Goal: Information Seeking & Learning: Find specific page/section

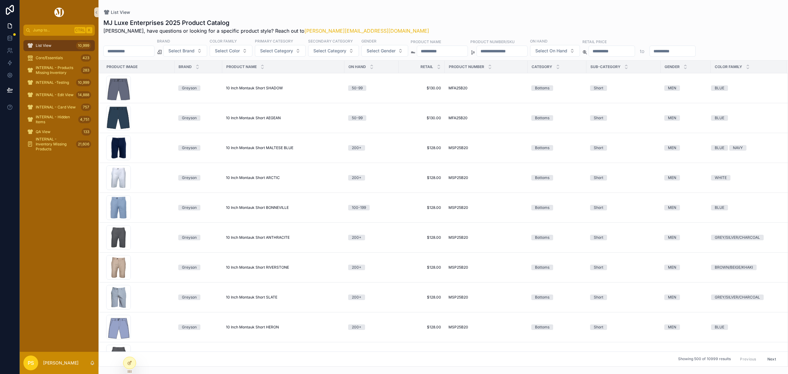
click at [134, 49] on input "scrollable content" at bounding box center [129, 51] width 51 height 9
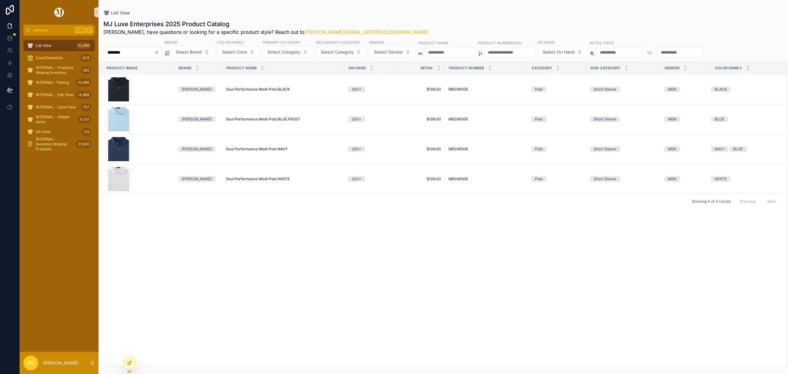
click at [140, 54] on input "********" at bounding box center [129, 52] width 51 height 9
type input "********"
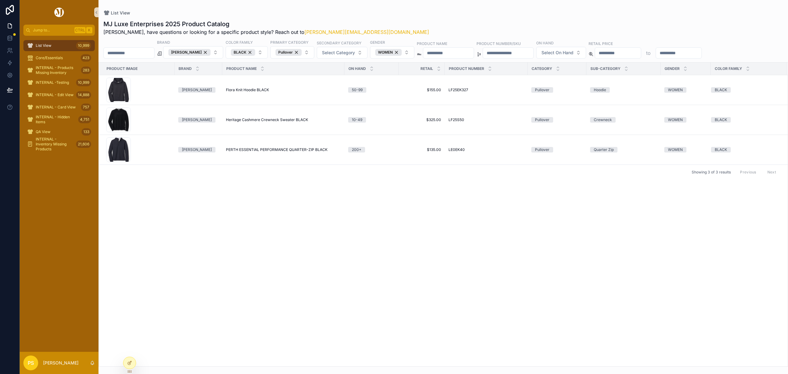
click at [43, 46] on span "List View" at bounding box center [44, 45] width 16 height 5
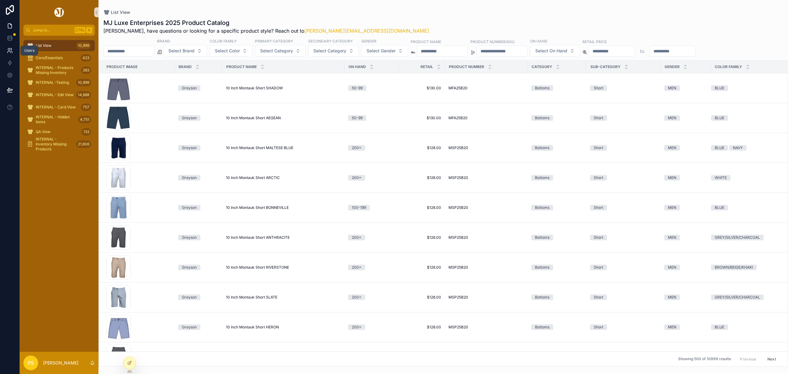
click at [10, 51] on icon at bounding box center [10, 50] width 6 height 6
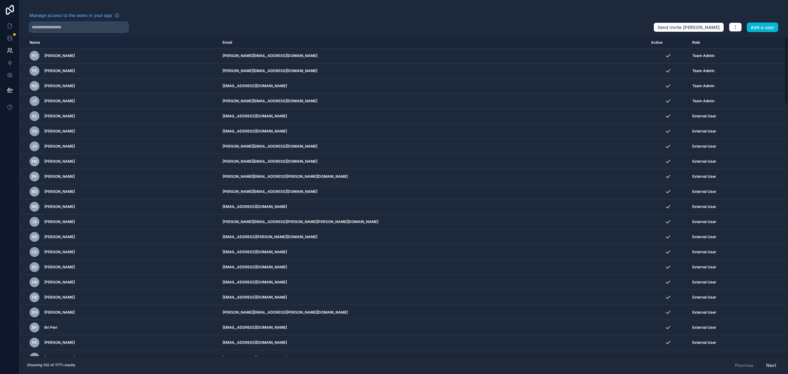
click at [75, 30] on input "text" at bounding box center [79, 27] width 99 height 10
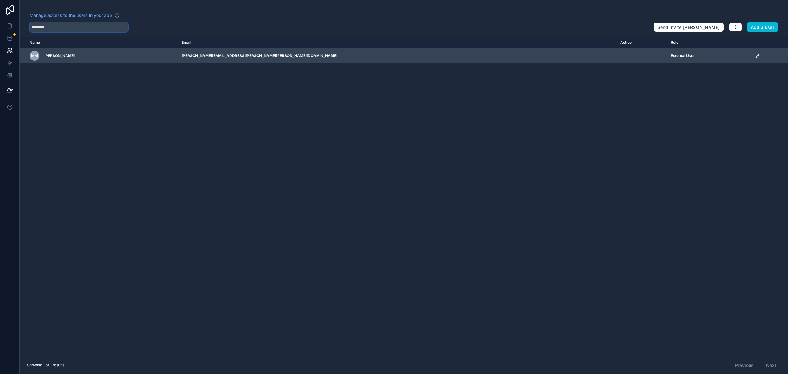
type input "********"
click at [756, 56] on icon "scrollable content" at bounding box center [757, 55] width 3 height 3
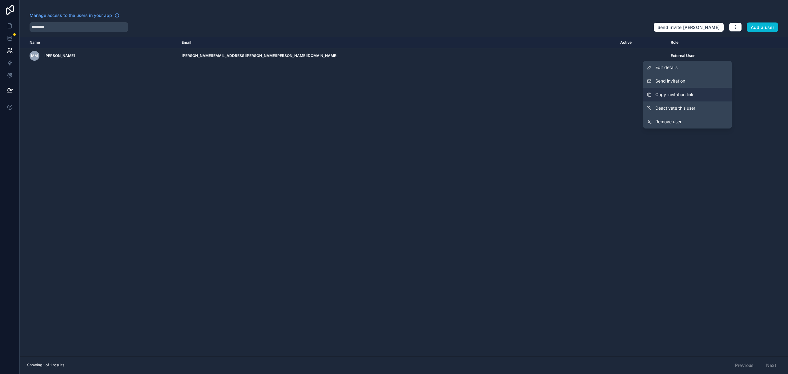
click at [697, 90] on button "Copy invitation link" at bounding box center [687, 95] width 89 height 14
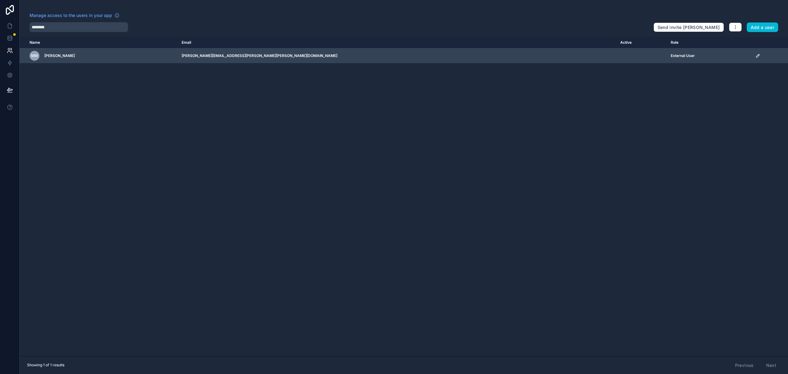
click at [756, 57] on icon "scrollable content" at bounding box center [757, 55] width 3 height 3
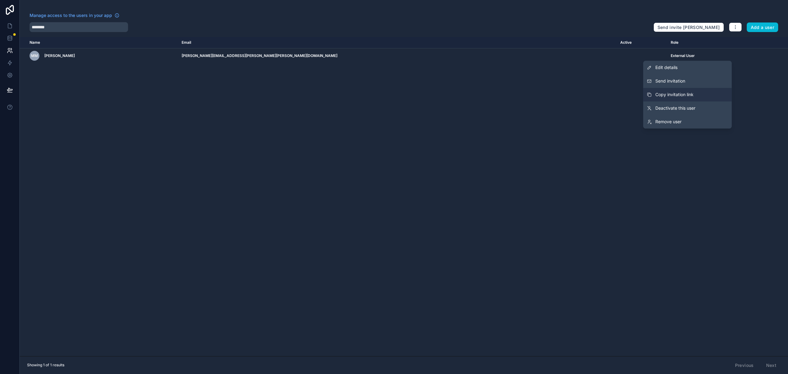
click at [701, 92] on button "Copy invitation link" at bounding box center [687, 95] width 89 height 14
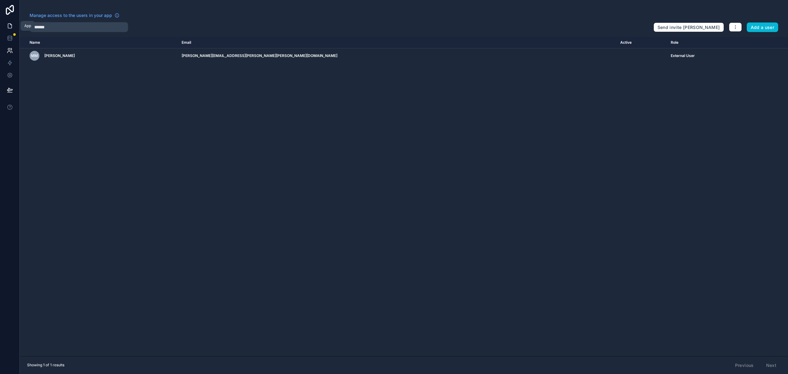
click at [7, 24] on icon at bounding box center [10, 26] width 6 height 6
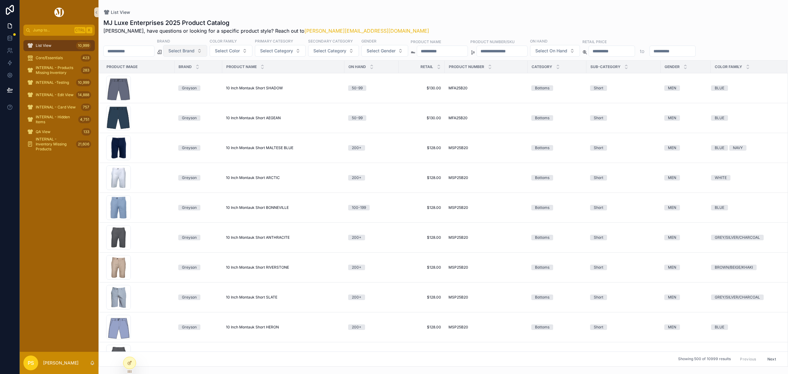
click at [195, 50] on span "Select Brand" at bounding box center [181, 51] width 26 height 6
click at [184, 76] on div "Peter Millar" at bounding box center [201, 76] width 74 height 10
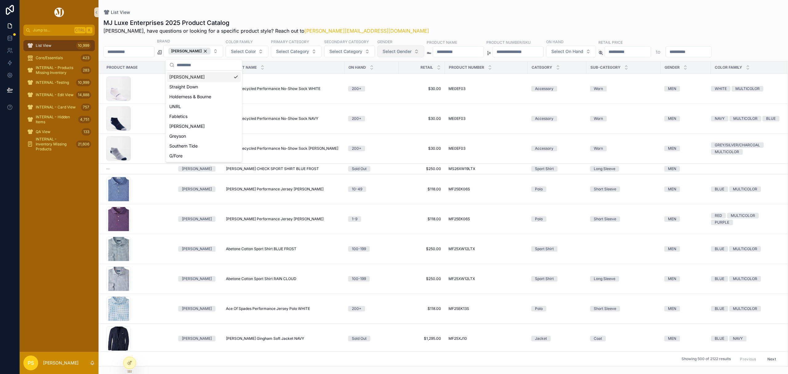
click at [408, 51] on span "Select Gender" at bounding box center [397, 51] width 29 height 6
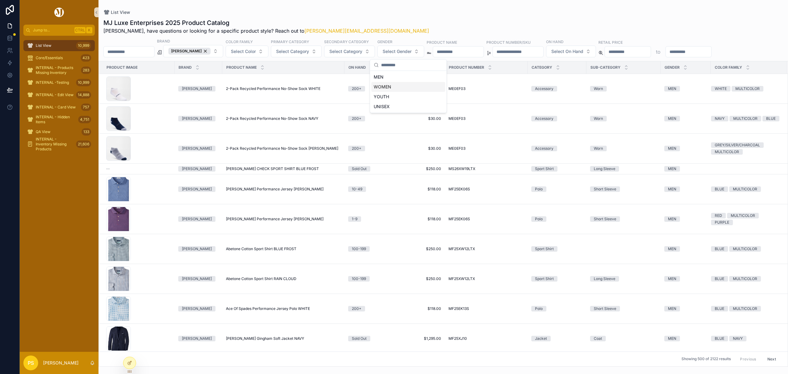
click at [391, 87] on div "WOMEN" at bounding box center [408, 87] width 74 height 10
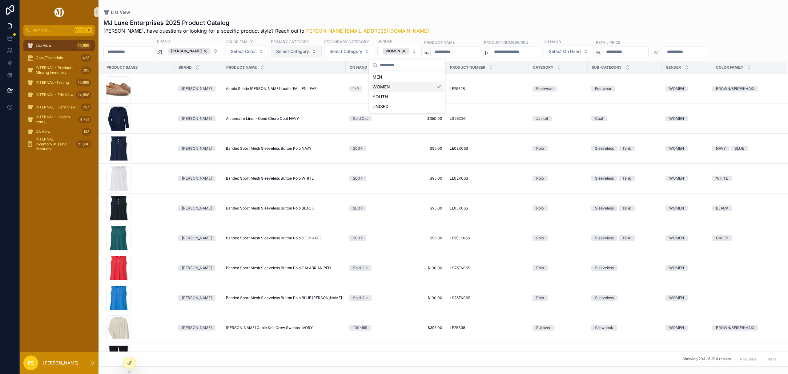
click at [298, 52] on span "Select Category" at bounding box center [292, 51] width 33 height 6
click at [280, 130] on div "Vest" at bounding box center [303, 128] width 74 height 10
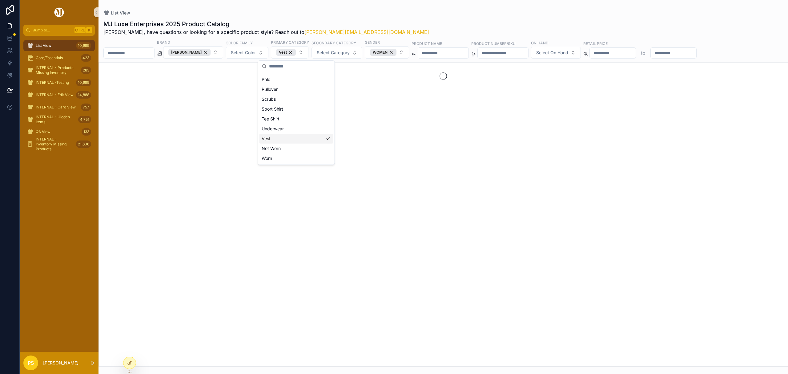
scroll to position [78, 0]
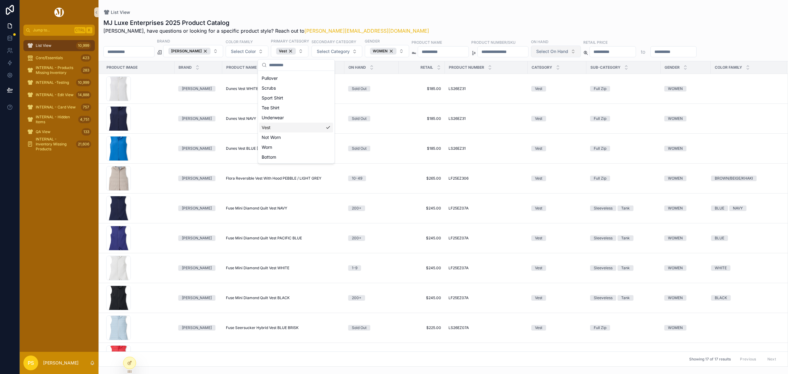
click at [581, 55] on button "Select On Hand" at bounding box center [556, 52] width 50 height 12
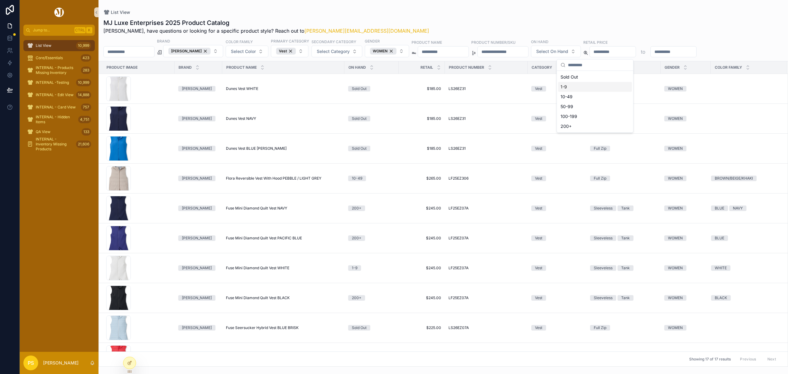
click at [581, 87] on div "1-9" at bounding box center [595, 87] width 74 height 10
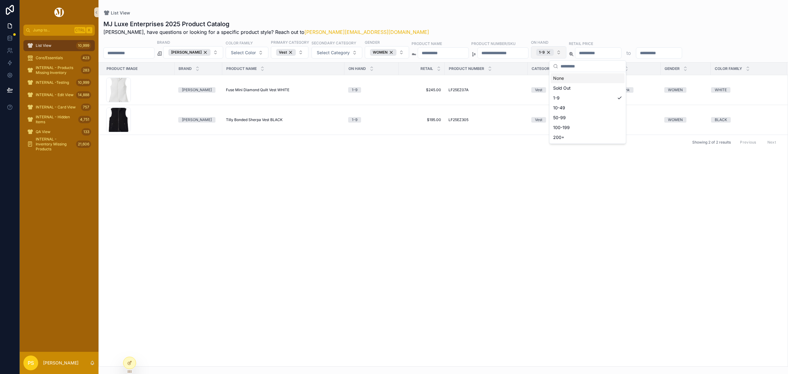
click at [567, 54] on button "1-9" at bounding box center [548, 52] width 35 height 12
click at [578, 109] on div "10-49" at bounding box center [588, 108] width 74 height 10
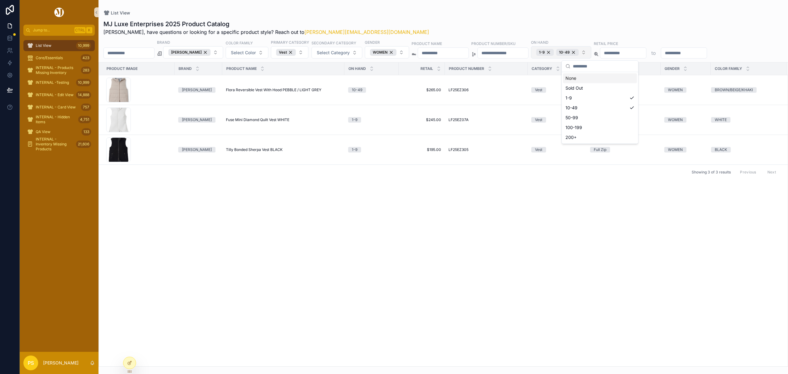
click at [592, 54] on button "1-9 10-49" at bounding box center [561, 52] width 60 height 12
click at [592, 53] on button "1-9 10-49" at bounding box center [561, 52] width 60 height 12
click at [611, 114] on div "50-99" at bounding box center [600, 118] width 74 height 10
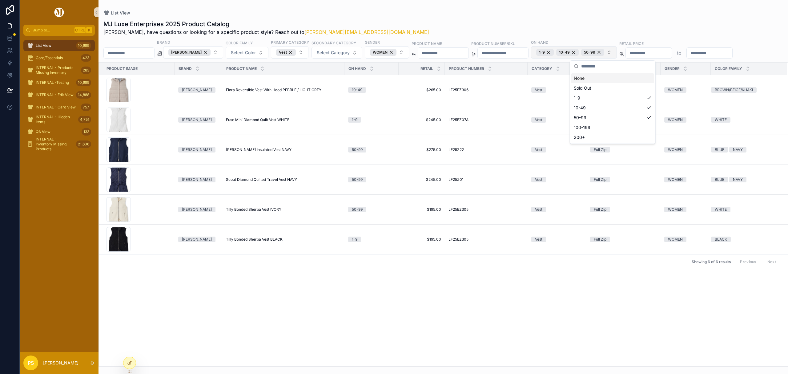
click at [617, 51] on button "1-9 10-49 50-99" at bounding box center [574, 52] width 86 height 12
click at [617, 52] on button "1-9 10-49 50-99" at bounding box center [574, 52] width 86 height 12
click at [627, 126] on div "100-199" at bounding box center [613, 128] width 83 height 10
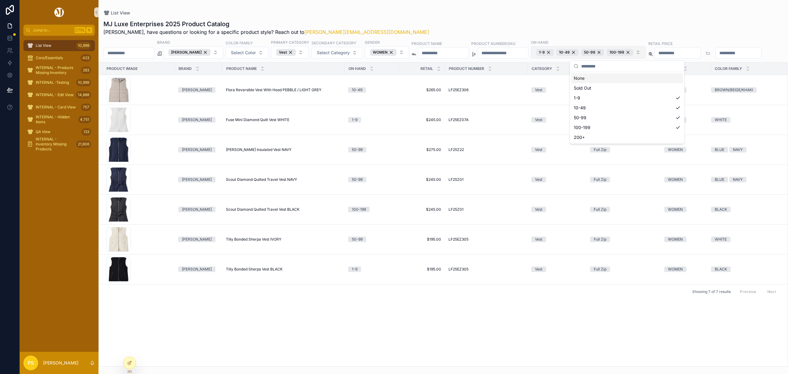
click at [646, 52] on button "1-9 10-49 50-99 100-199" at bounding box center [588, 52] width 115 height 12
click at [646, 53] on button "1-9 10-49 50-99 100-199" at bounding box center [588, 52] width 115 height 12
click at [630, 136] on div "200+" at bounding box center [628, 137] width 112 height 10
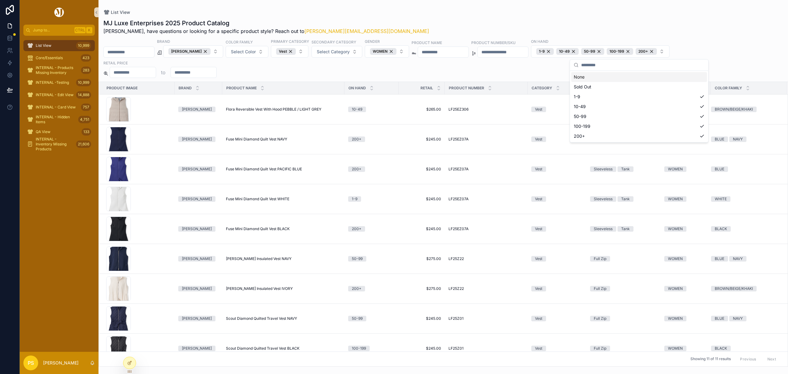
click at [493, 10] on div "List View" at bounding box center [443, 12] width 680 height 5
click at [463, 20] on div "MJ Luxe Enterprises 2025 Product Catalog Philip, have questions or looking for …" at bounding box center [443, 27] width 680 height 16
click at [296, 52] on div "Vest" at bounding box center [286, 51] width 20 height 7
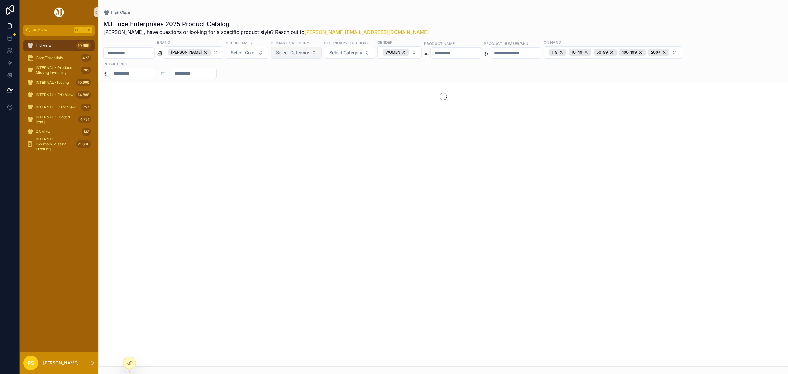
click at [301, 52] on span "Select Category" at bounding box center [292, 53] width 33 height 6
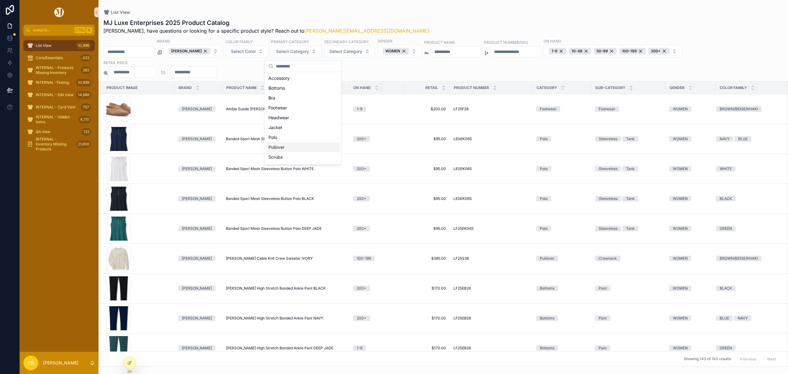
click at [289, 144] on div "Pullover" at bounding box center [303, 147] width 74 height 10
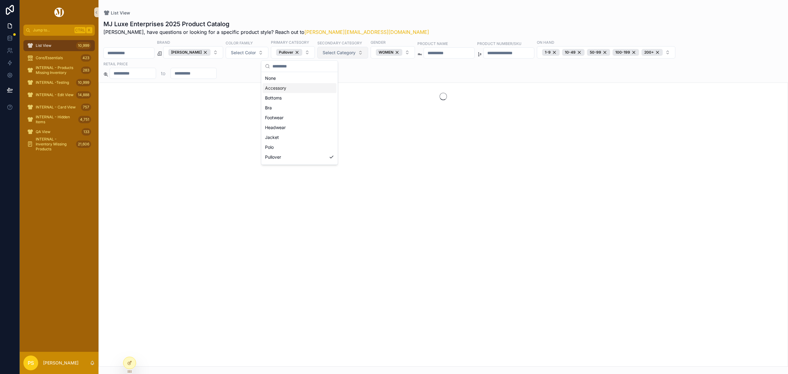
click at [347, 55] on span "Select Category" at bounding box center [339, 53] width 33 height 6
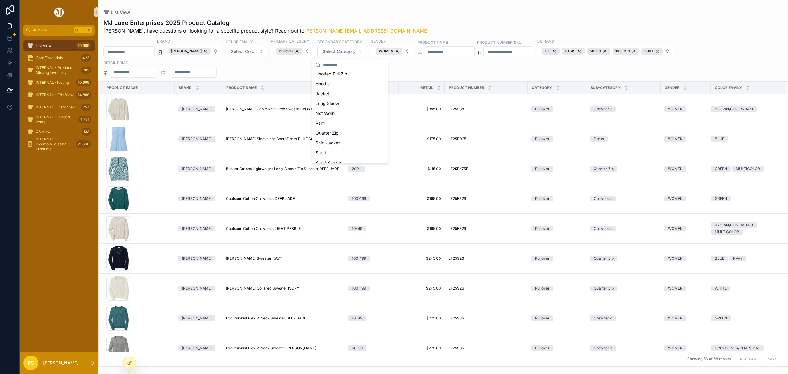
click at [351, 133] on div "Quarter Zip" at bounding box center [350, 133] width 74 height 10
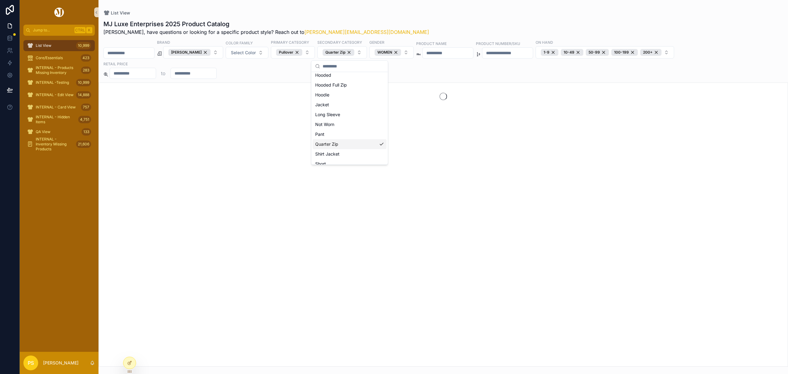
scroll to position [92, 0]
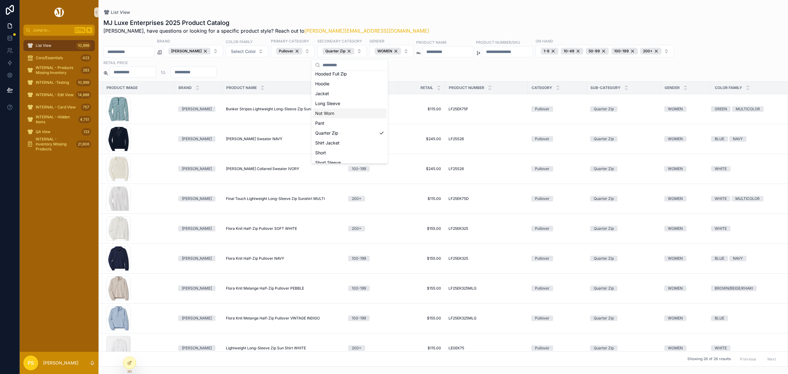
click at [484, 14] on div "List View" at bounding box center [443, 12] width 680 height 5
click at [401, 51] on div "WOMEN" at bounding box center [388, 51] width 26 height 7
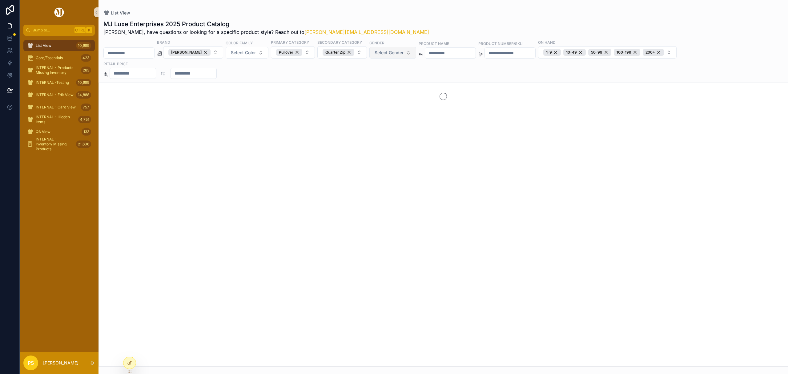
click at [403, 55] on span "Select Gender" at bounding box center [389, 53] width 29 height 6
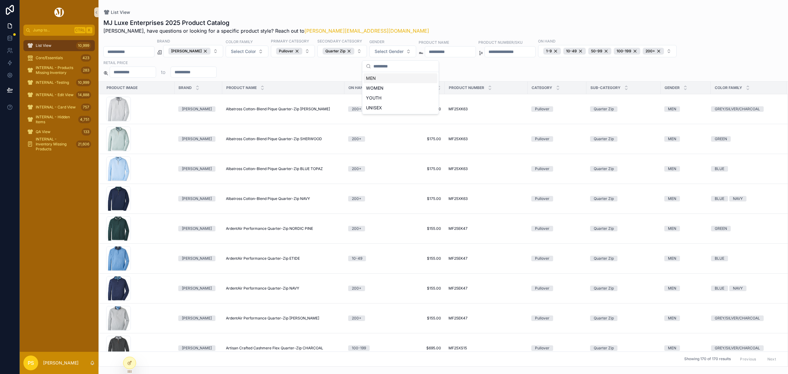
click at [374, 79] on div "MEN" at bounding box center [401, 78] width 74 height 10
click at [469, 22] on div "MJ Luxe Enterprises 2025 Product Catalog Philip, have questions or looking for …" at bounding box center [443, 26] width 680 height 16
click at [302, 52] on div "Pullover" at bounding box center [289, 51] width 26 height 7
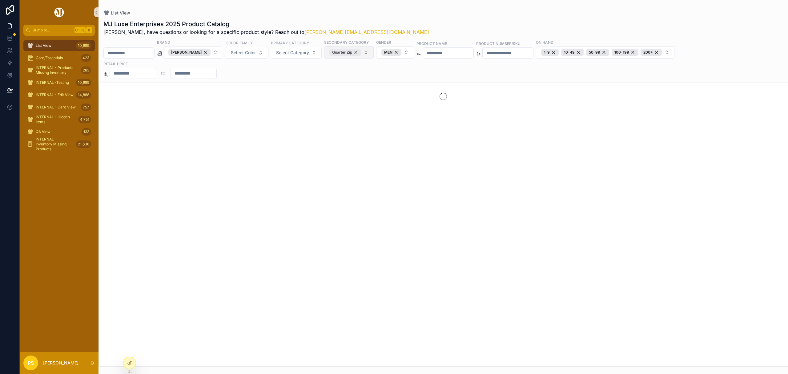
click at [361, 51] on div "Quarter Zip" at bounding box center [346, 52] width 32 height 7
click at [297, 57] on button "Select Category" at bounding box center [296, 53] width 51 height 12
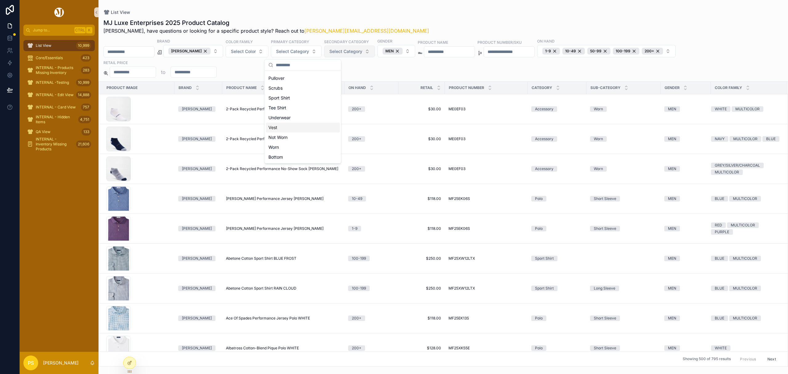
click at [283, 130] on div "Vest" at bounding box center [303, 128] width 74 height 10
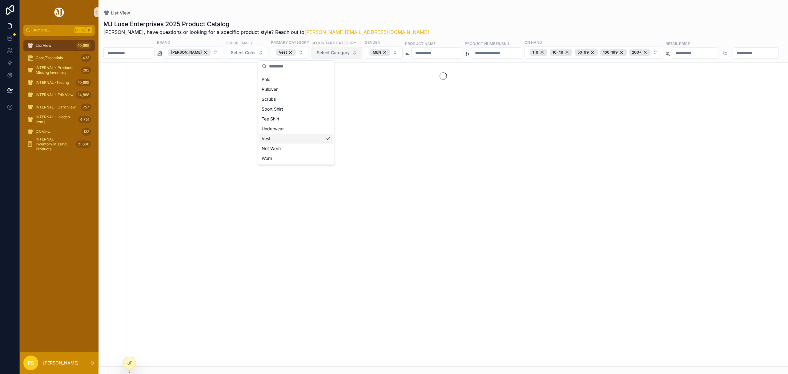
scroll to position [78, 0]
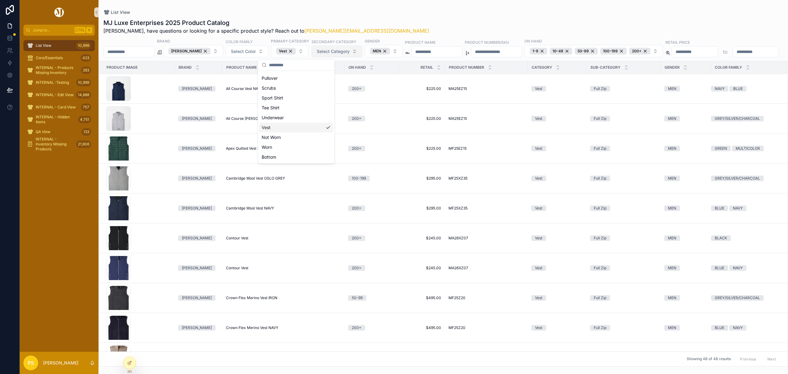
click at [56, 45] on div "List View 10,999" at bounding box center [59, 46] width 64 height 10
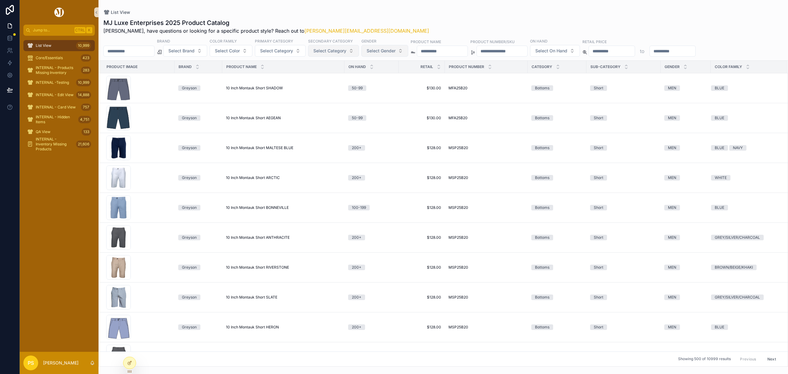
click at [386, 53] on span "Select Gender" at bounding box center [381, 51] width 29 height 6
click at [382, 84] on div "WOMEN" at bounding box center [402, 86] width 74 height 10
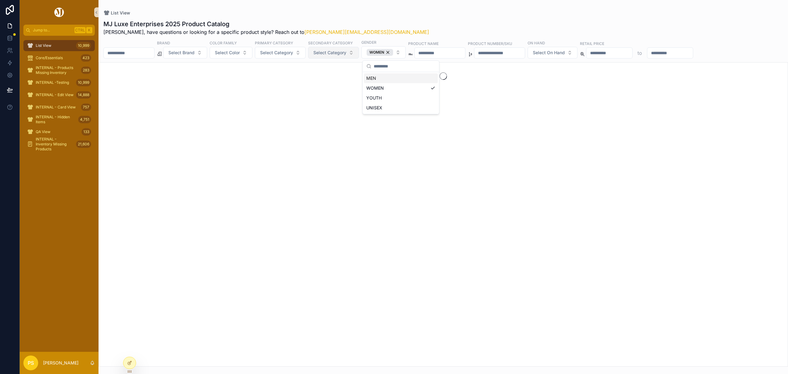
click at [435, 9] on div "List View MJ Luxe Enterprises 2025 Product Catalog Philip, have questions or lo…" at bounding box center [444, 183] width 690 height 366
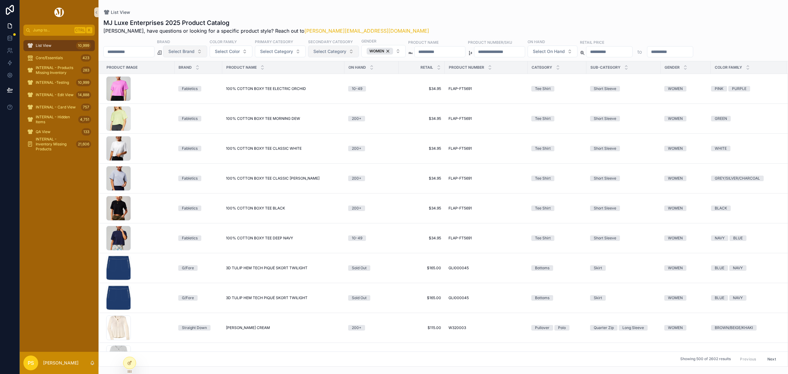
click at [189, 55] on button "Select Brand" at bounding box center [185, 52] width 44 height 12
click at [187, 127] on div "Johnnie-O" at bounding box center [201, 126] width 74 height 10
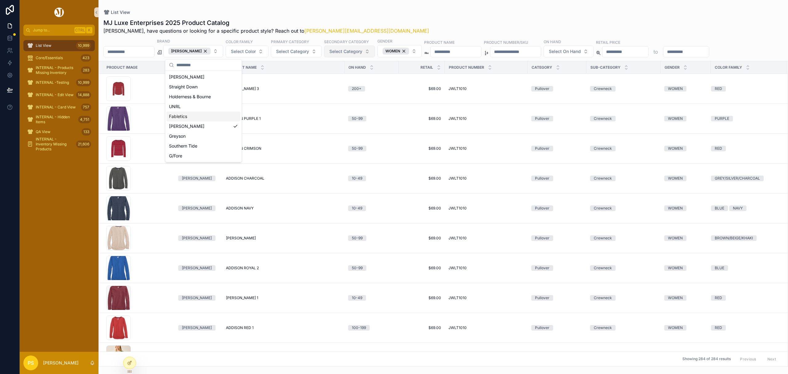
click at [452, 19] on div "MJ Luxe Enterprises 2025 Product Catalog Philip, have questions or looking for …" at bounding box center [443, 26] width 680 height 16
click at [594, 56] on button "Select On Hand" at bounding box center [569, 52] width 50 height 12
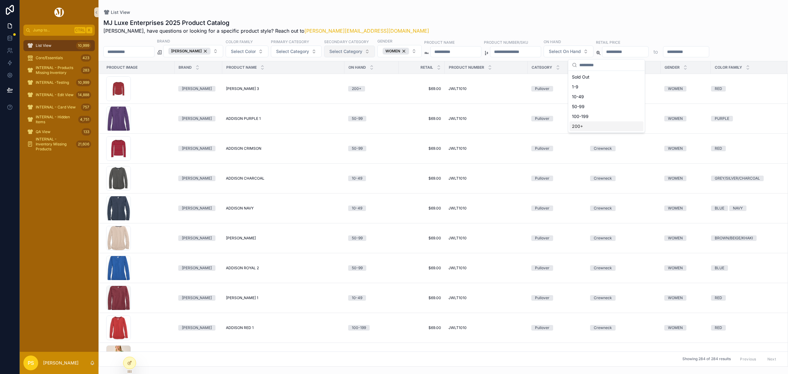
click at [586, 128] on div "200+" at bounding box center [607, 126] width 74 height 10
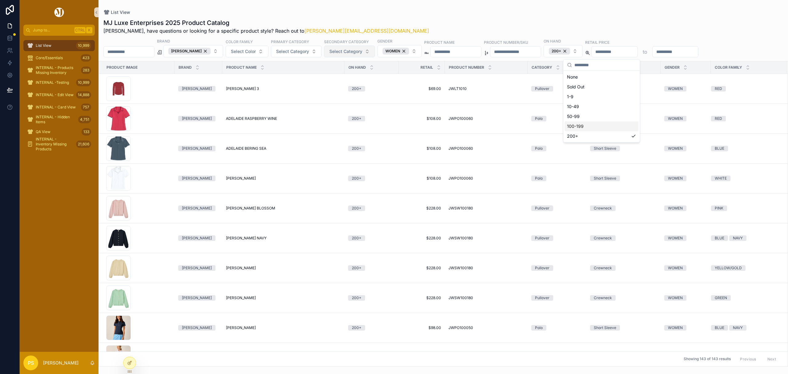
click at [627, 15] on div "MJ Luxe Enterprises 2025 Product Catalog Philip, have questions or looking for …" at bounding box center [444, 191] width 690 height 352
click at [281, 52] on button "Select Category" at bounding box center [296, 52] width 51 height 12
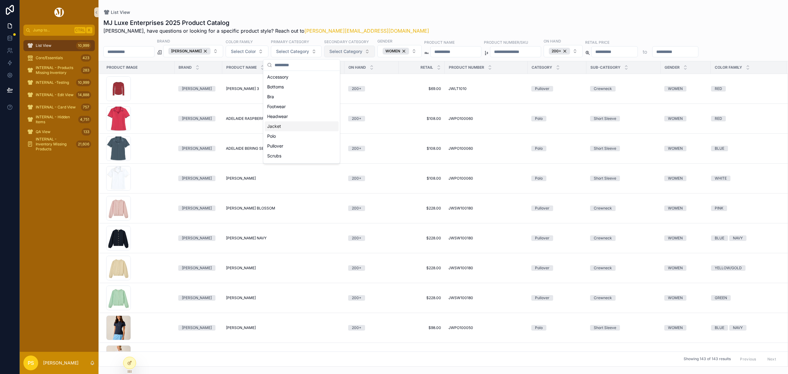
click at [280, 126] on div "Jacket" at bounding box center [302, 126] width 74 height 10
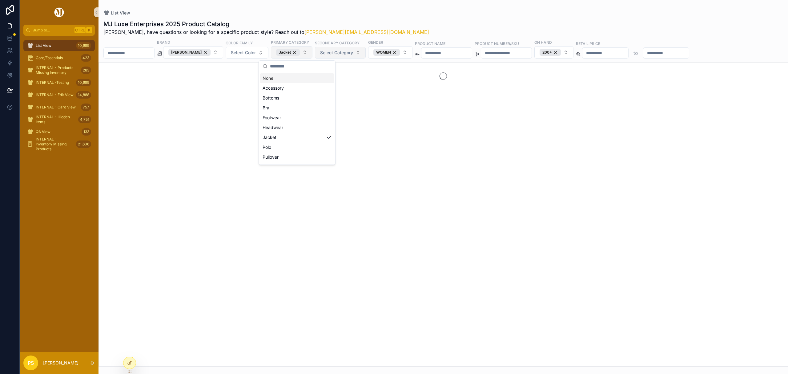
click at [310, 52] on button "Jacket" at bounding box center [292, 52] width 42 height 12
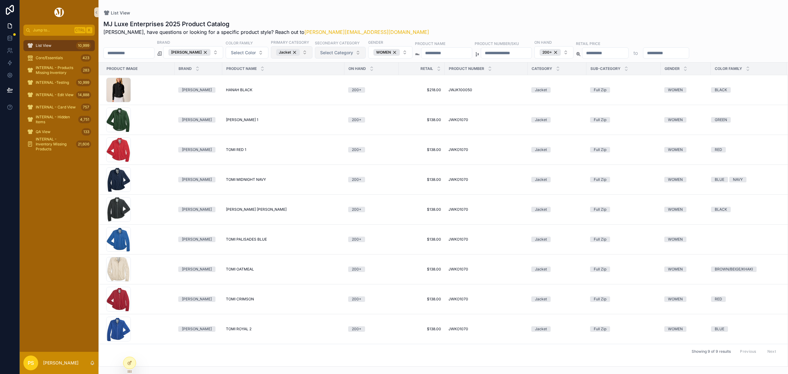
click at [310, 52] on button "Jacket" at bounding box center [292, 52] width 42 height 12
click at [301, 150] on div "Polo" at bounding box center [297, 147] width 74 height 10
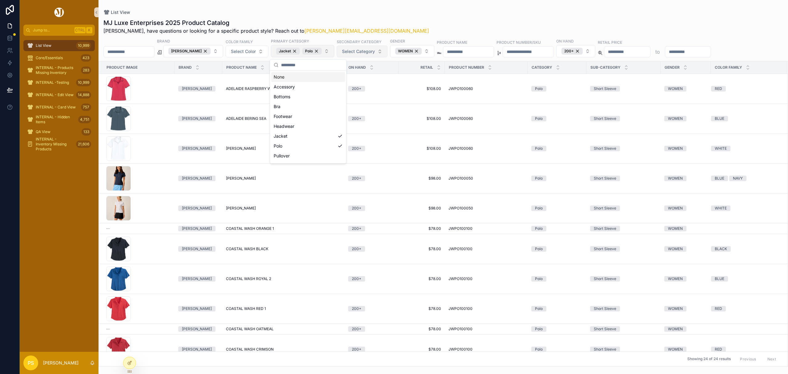
click at [332, 53] on button "Jacket Polo" at bounding box center [302, 51] width 63 height 12
click at [293, 114] on div "Pullover" at bounding box center [308, 115] width 74 height 10
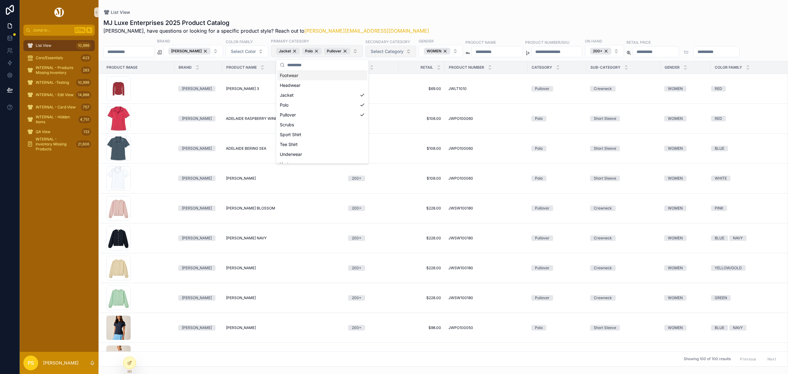
click at [362, 53] on button "Jacket Polo Pullover" at bounding box center [317, 51] width 92 height 12
click at [317, 135] on div "Sport Shirt" at bounding box center [322, 135] width 90 height 10
click at [394, 52] on button "Jacket Polo Pullover Sport Shirt" at bounding box center [333, 51] width 125 height 12
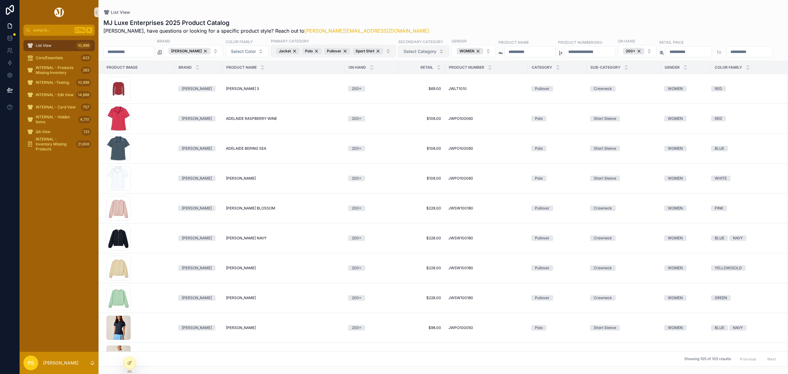
click at [394, 52] on button "Jacket Polo Pullover Sport Shirt" at bounding box center [333, 51] width 125 height 12
click at [363, 105] on div "Tee Shirt" at bounding box center [338, 108] width 123 height 10
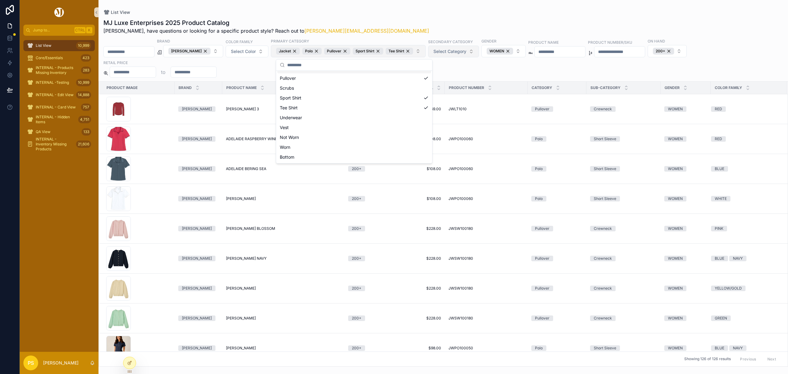
click at [424, 52] on button "Jacket Polo Pullover Sport Shirt Tee Shirt" at bounding box center [348, 51] width 155 height 12
click at [343, 129] on div "Vest" at bounding box center [354, 128] width 154 height 10
click at [456, 2] on div "List View MJ Luxe Enterprises 2025 Product Catalog Philip, have questions or lo…" at bounding box center [444, 183] width 690 height 366
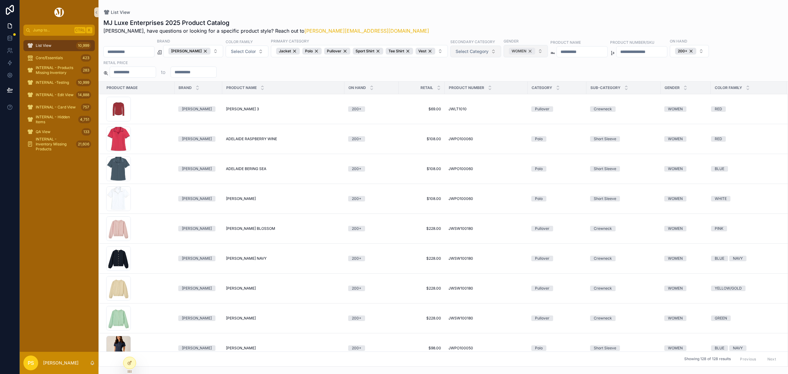
click at [536, 53] on div "WOMEN" at bounding box center [522, 51] width 26 height 7
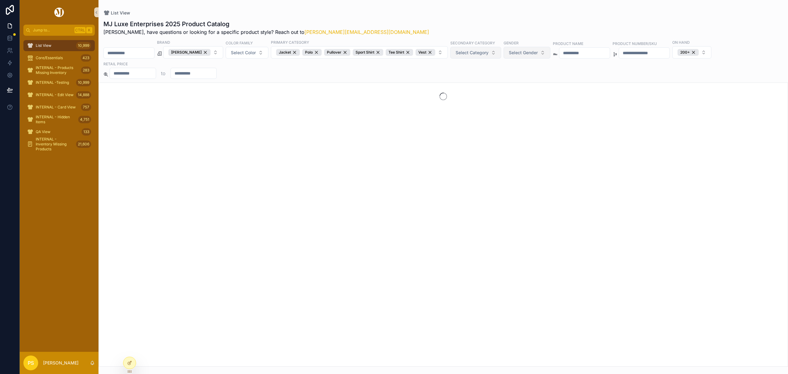
click at [532, 52] on span "Select Gender" at bounding box center [523, 53] width 29 height 6
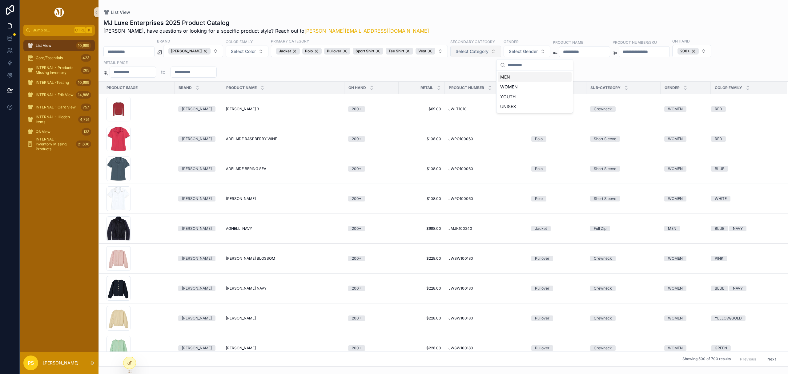
click at [509, 76] on div "MEN" at bounding box center [535, 77] width 74 height 10
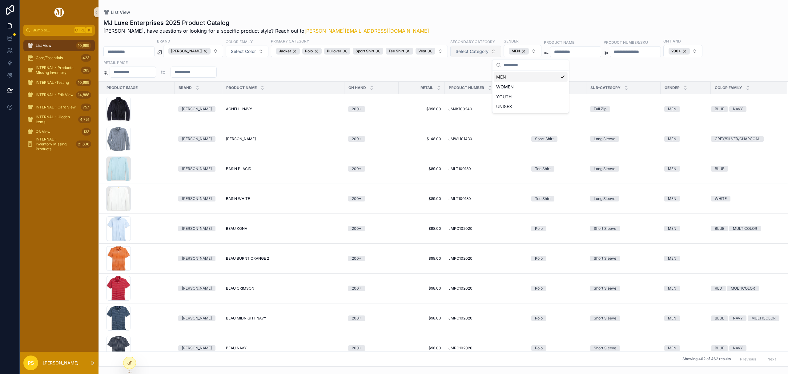
click at [459, 16] on div "MJ Luxe Enterprises 2025 Product Catalog Philip, have questions or looking for …" at bounding box center [444, 191] width 690 height 352
click at [209, 51] on div "Johnnie-O" at bounding box center [189, 51] width 42 height 7
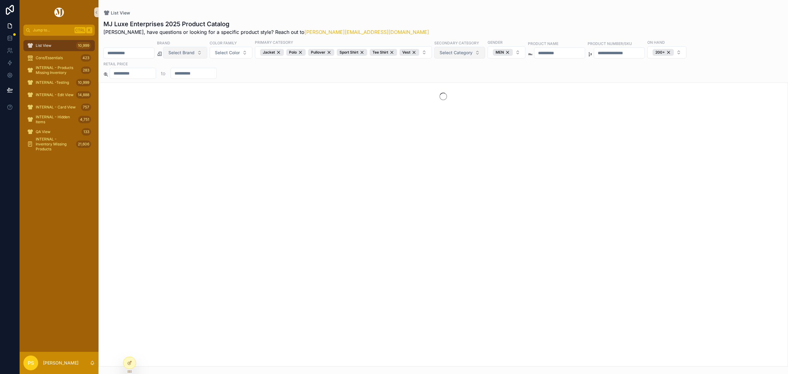
click at [195, 52] on span "Select Brand" at bounding box center [181, 53] width 26 height 6
click at [184, 78] on div "Peter Millar" at bounding box center [201, 78] width 74 height 10
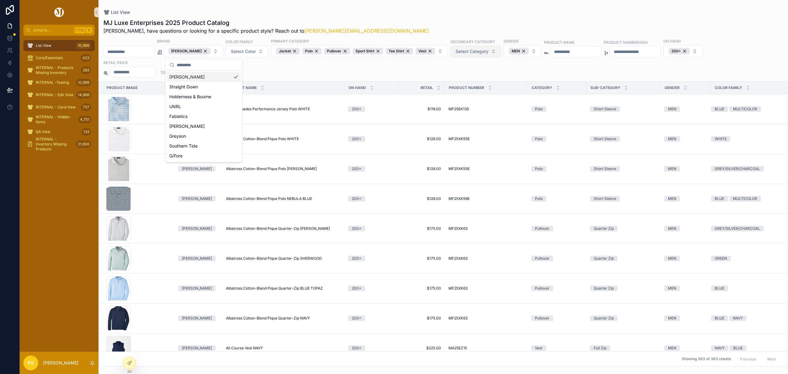
click at [417, 18] on div "MJ Luxe Enterprises 2025 Product Catalog Philip, have questions or looking for …" at bounding box center [443, 26] width 680 height 16
click at [529, 51] on div "MEN" at bounding box center [519, 51] width 20 height 7
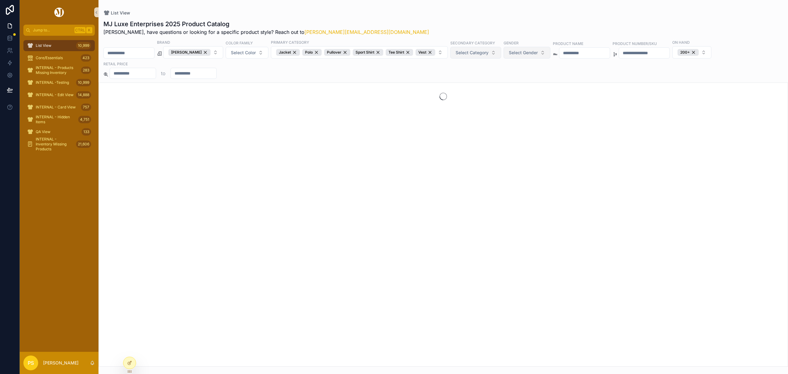
click at [532, 52] on span "Select Gender" at bounding box center [523, 53] width 29 height 6
click at [519, 90] on div "WOMEN" at bounding box center [537, 88] width 74 height 10
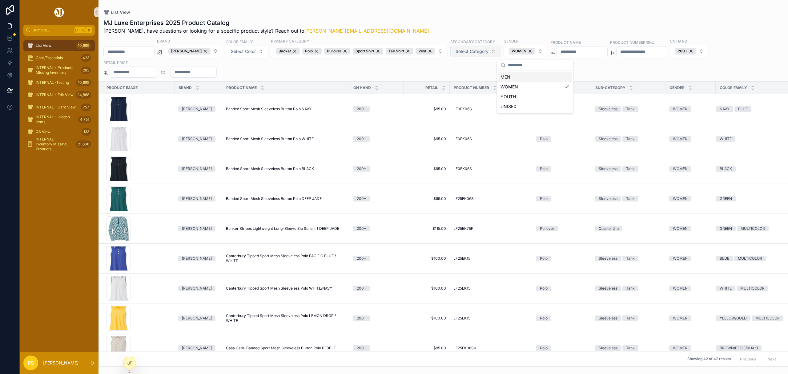
click at [525, 16] on div "MJ Luxe Enterprises 2025 Product Catalog Philip, have questions or looking for …" at bounding box center [444, 191] width 690 height 352
click at [210, 51] on div "Peter Millar" at bounding box center [189, 51] width 42 height 7
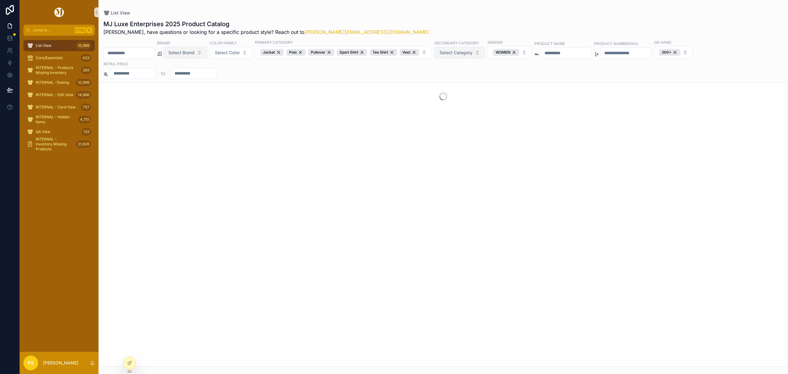
click at [207, 52] on button "Select Brand" at bounding box center [185, 53] width 44 height 12
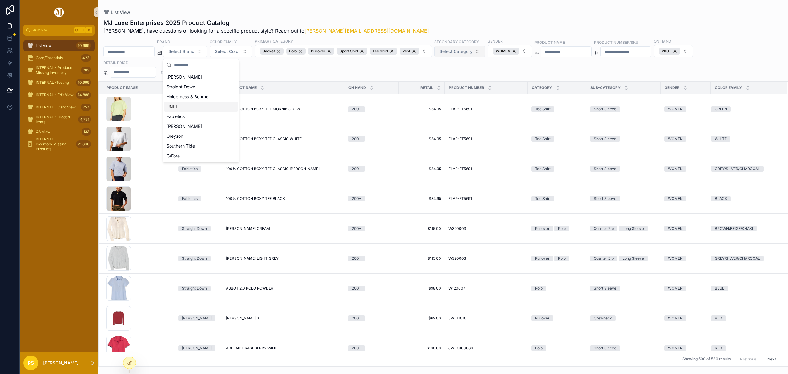
click at [179, 107] on div "UNRL" at bounding box center [201, 107] width 74 height 10
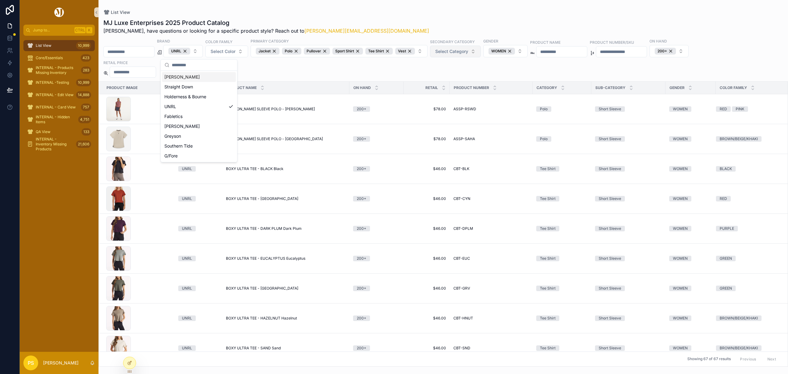
click at [370, 5] on div "List View MJ Luxe Enterprises 2025 Product Catalog Philip, have questions or lo…" at bounding box center [444, 183] width 690 height 366
click at [515, 52] on div "WOMEN" at bounding box center [502, 51] width 26 height 7
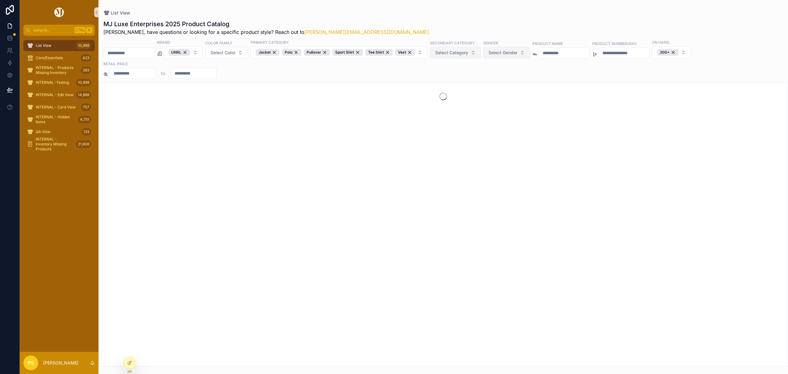
click at [518, 52] on span "Select Gender" at bounding box center [503, 53] width 29 height 6
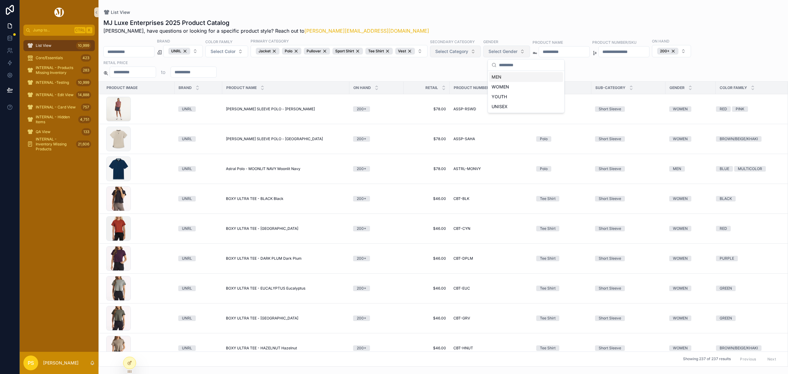
click at [498, 78] on div "MEN" at bounding box center [526, 77] width 74 height 10
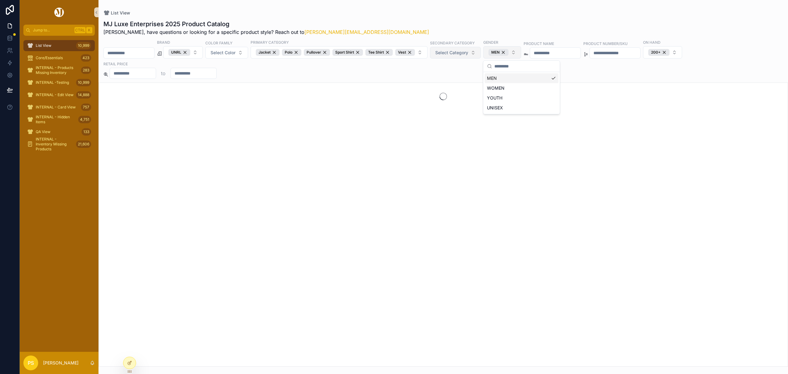
click at [490, 34] on div "MJ Luxe Enterprises 2025 Product Catalog Philip, have questions or looking for …" at bounding box center [443, 28] width 680 height 16
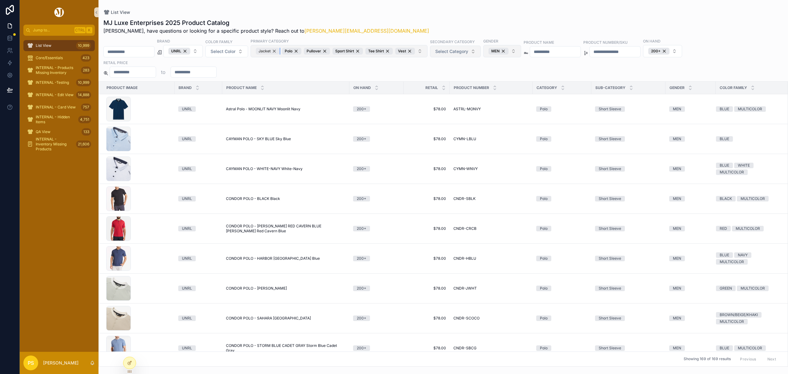
click at [280, 51] on div "Jacket" at bounding box center [268, 51] width 24 height 7
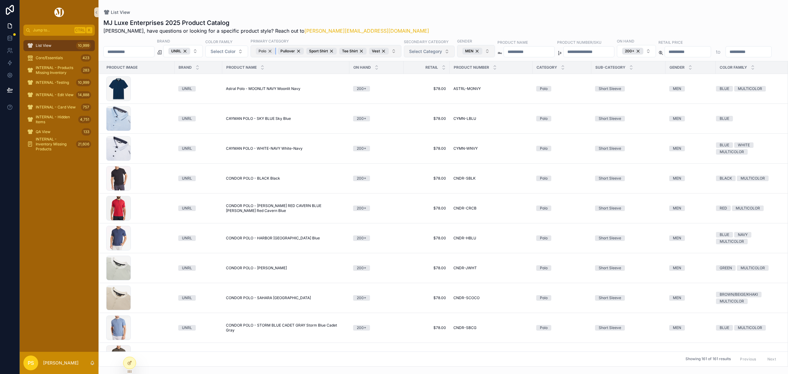
click at [275, 51] on div "Polo" at bounding box center [265, 51] width 19 height 7
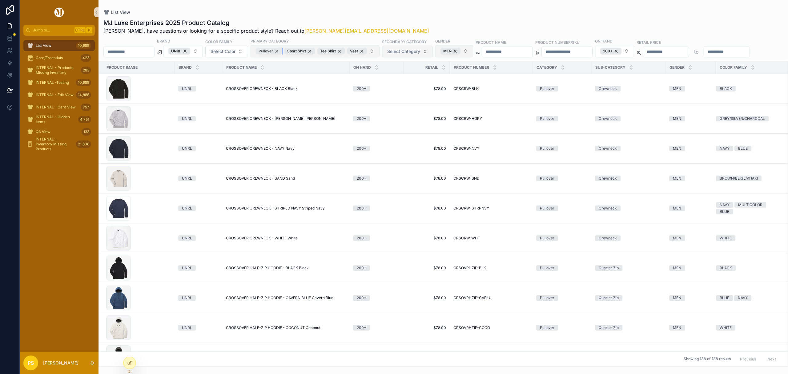
click at [282, 52] on div "Pullover" at bounding box center [269, 51] width 26 height 7
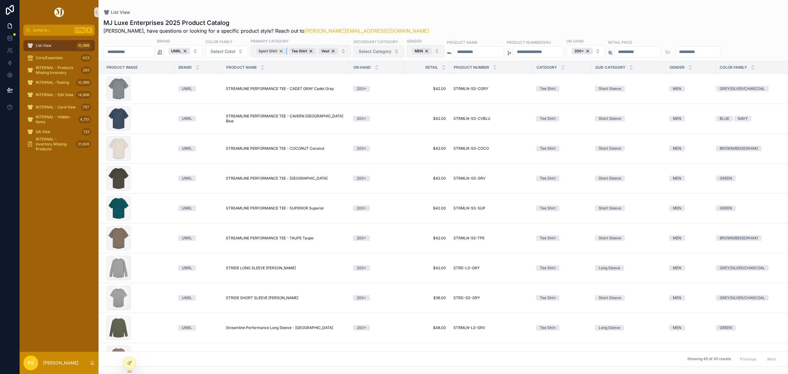
click at [286, 51] on div "Sport Shirt" at bounding box center [271, 51] width 30 height 7
click at [283, 52] on div "Tee Shirt" at bounding box center [269, 51] width 27 height 7
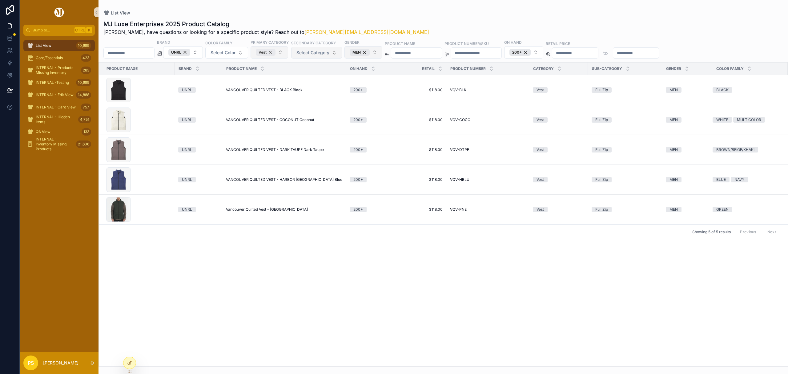
click at [276, 52] on div "Vest" at bounding box center [266, 52] width 20 height 7
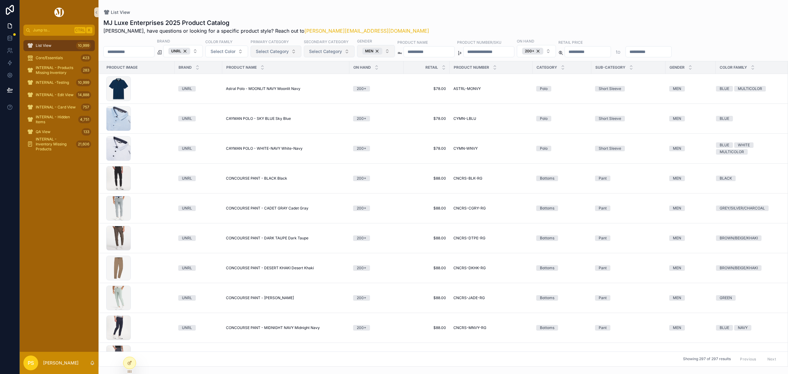
click at [461, 11] on div "List View" at bounding box center [443, 12] width 680 height 5
click at [287, 53] on span "Select Category" at bounding box center [272, 51] width 33 height 6
click at [277, 84] on div "Bottoms" at bounding box center [293, 87] width 74 height 10
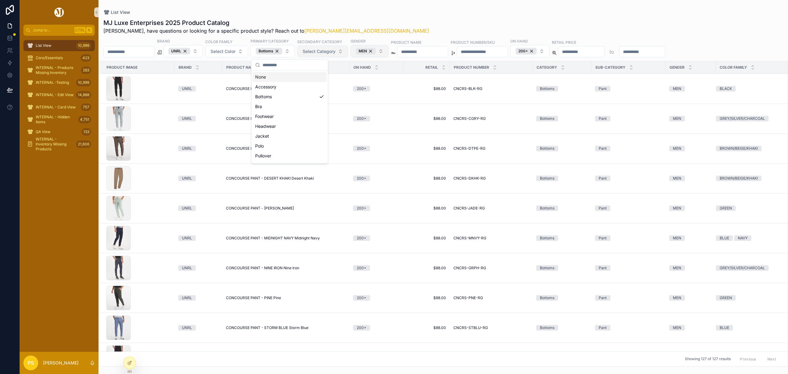
click at [392, 17] on div "MJ Luxe Enterprises 2025 Product Catalog Philip, have questions or looking for …" at bounding box center [444, 191] width 690 height 352
click at [190, 51] on div "UNRL" at bounding box center [179, 51] width 22 height 7
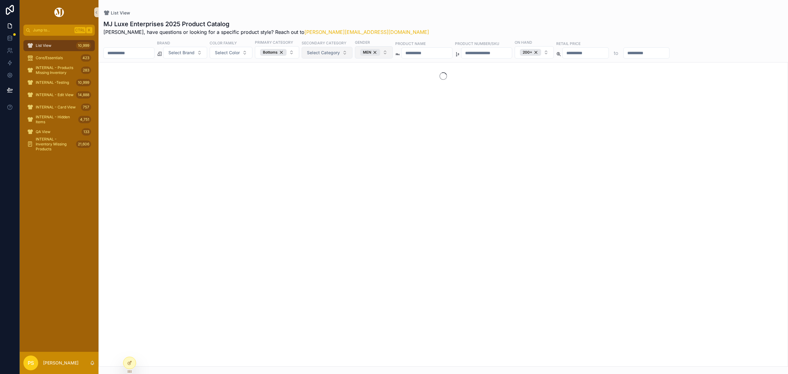
click at [195, 55] on span "Select Brand" at bounding box center [181, 53] width 26 height 6
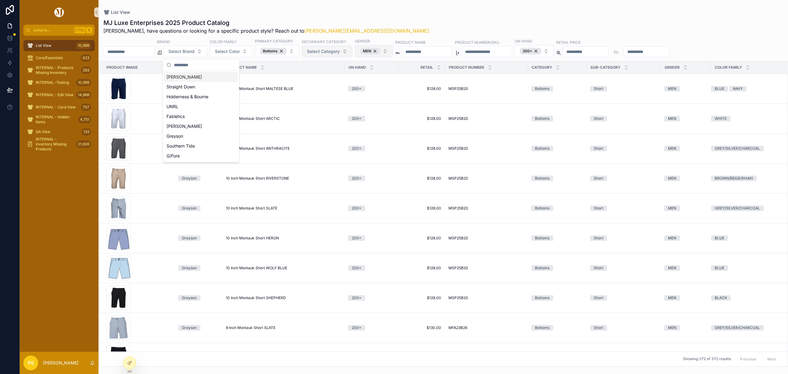
click at [187, 79] on div "Peter Millar" at bounding box center [201, 77] width 74 height 10
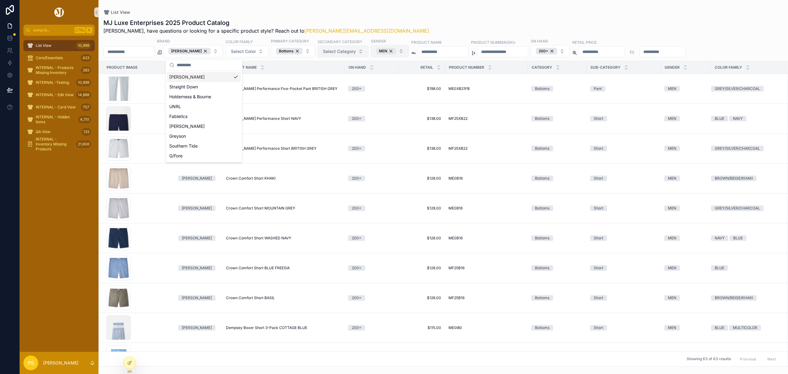
click at [458, 18] on div "MJ Luxe Enterprises 2025 Product Catalog Philip, have questions or looking for …" at bounding box center [444, 191] width 690 height 352
drag, startPoint x: 210, startPoint y: 52, endPoint x: 215, endPoint y: 52, distance: 4.9
click at [210, 52] on div "Peter Millar" at bounding box center [189, 51] width 42 height 7
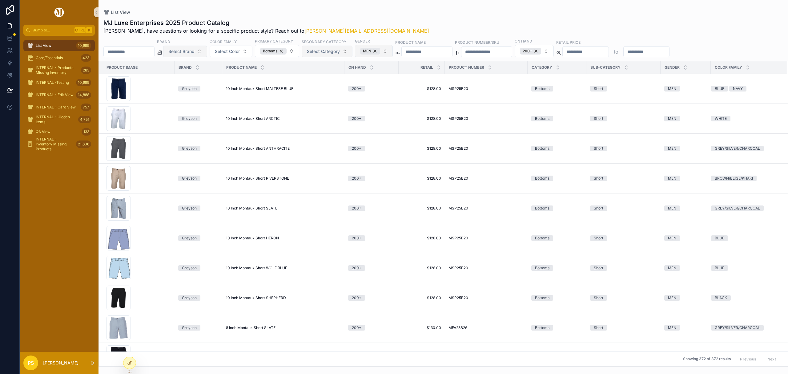
click at [207, 52] on button "Select Brand" at bounding box center [185, 52] width 44 height 12
click at [185, 76] on div "Peter Millar" at bounding box center [201, 77] width 74 height 10
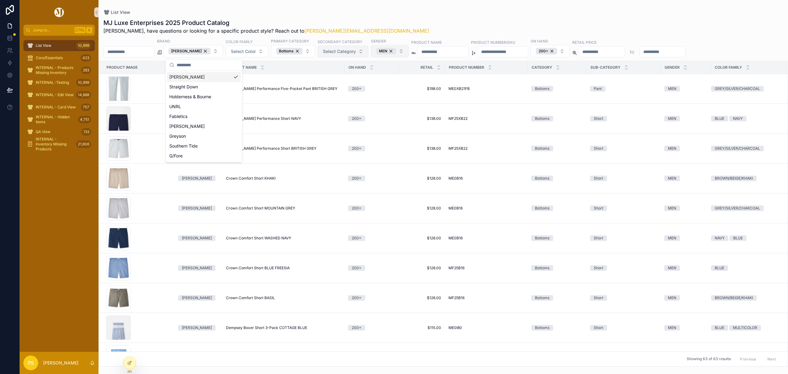
click at [430, 17] on div "MJ Luxe Enterprises 2025 Product Catalog Philip, have questions or looking for …" at bounding box center [444, 191] width 690 height 352
click at [396, 52] on div "MEN" at bounding box center [386, 51] width 20 height 7
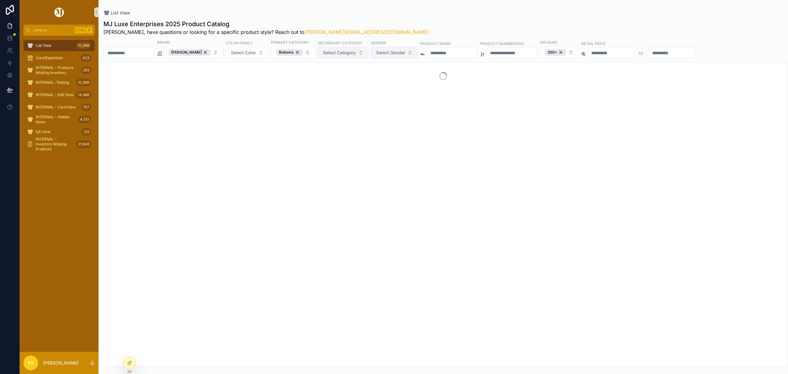
click at [397, 55] on span "Select Gender" at bounding box center [390, 53] width 29 height 6
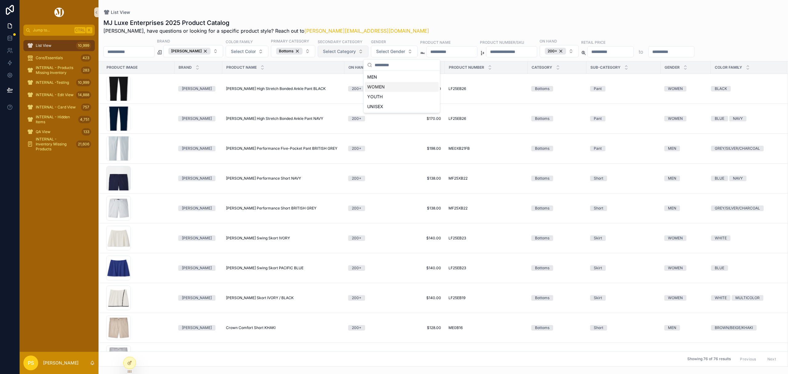
click at [381, 86] on div "WOMEN" at bounding box center [402, 87] width 74 height 10
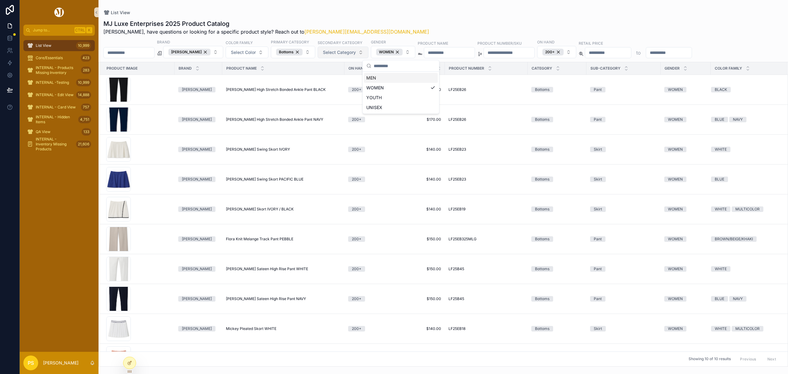
click at [450, 18] on div "MJ Luxe Enterprises 2025 Product Catalog Philip, have questions or looking for …" at bounding box center [444, 191] width 690 height 351
click at [211, 52] on div "Peter Millar" at bounding box center [189, 52] width 42 height 7
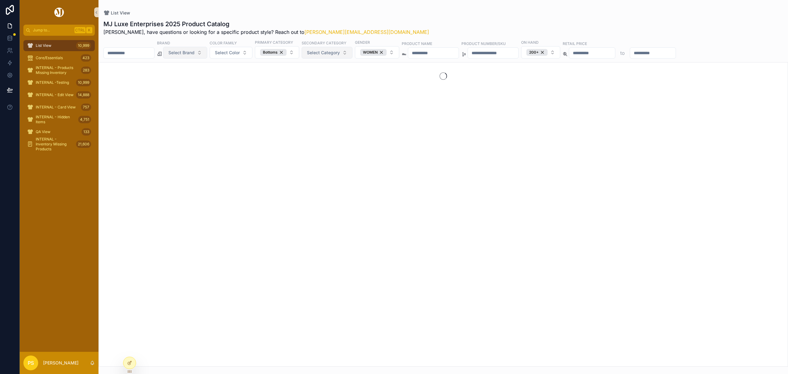
click at [207, 52] on button "Select Brand" at bounding box center [185, 53] width 44 height 12
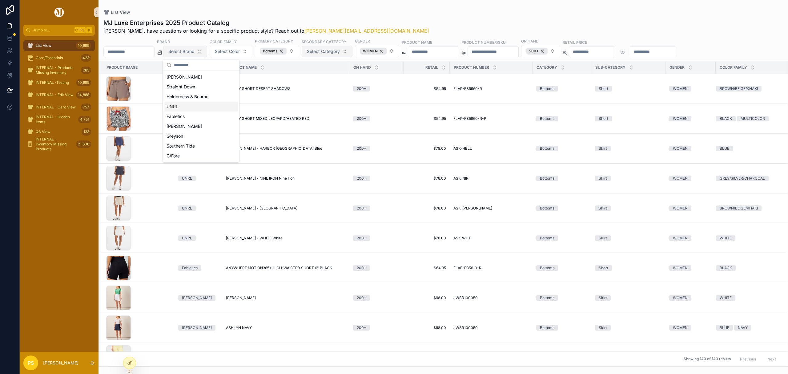
click at [180, 109] on div "UNRL" at bounding box center [201, 107] width 74 height 10
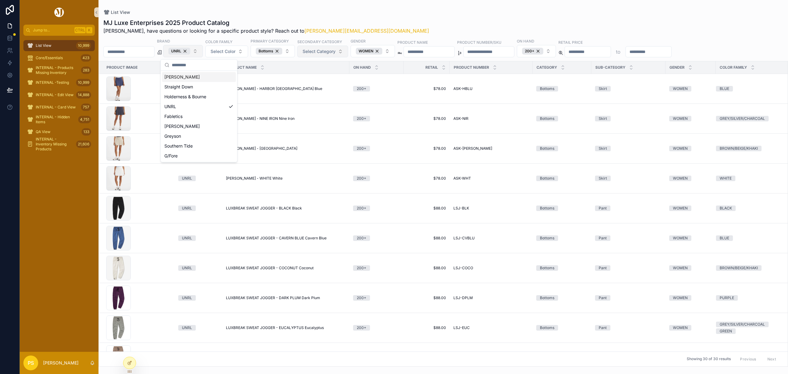
click at [418, 6] on div "List View MJ Luxe Enterprises 2025 Product Catalog Philip, have questions or lo…" at bounding box center [444, 183] width 690 height 366
click at [190, 52] on div "UNRL" at bounding box center [179, 51] width 22 height 7
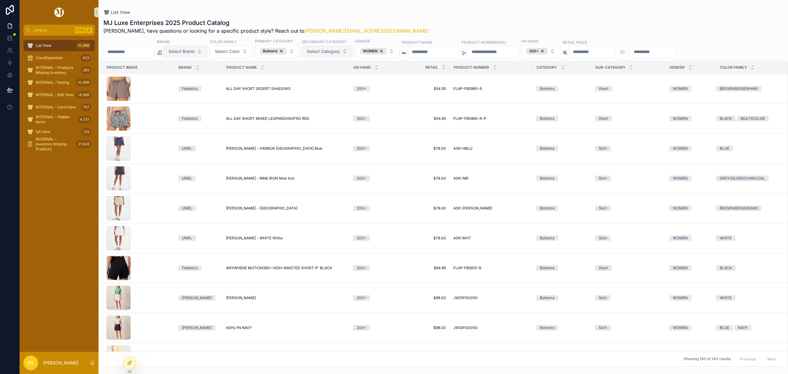
click at [195, 52] on span "Select Brand" at bounding box center [181, 51] width 26 height 6
click at [186, 125] on div "Johnnie-O" at bounding box center [201, 126] width 74 height 10
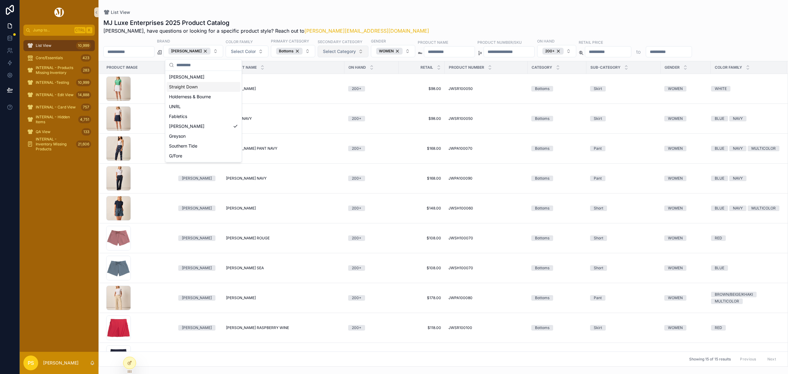
click at [460, 14] on div "List View" at bounding box center [443, 12] width 680 height 5
click at [401, 52] on div "WOMEN" at bounding box center [389, 51] width 26 height 7
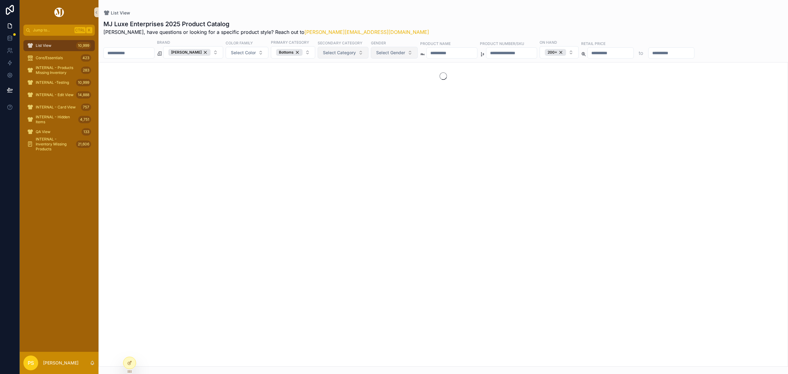
click at [401, 52] on span "Select Gender" at bounding box center [390, 53] width 29 height 6
click at [379, 78] on div "MEN" at bounding box center [401, 78] width 74 height 10
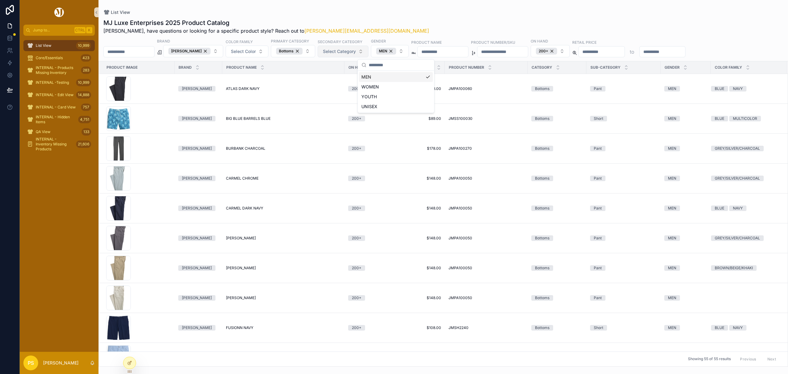
click at [420, 15] on div "MJ Luxe Enterprises 2025 Product Catalog Philip, have questions or looking for …" at bounding box center [444, 191] width 690 height 352
click at [54, 43] on div "List View 10,999" at bounding box center [59, 46] width 64 height 10
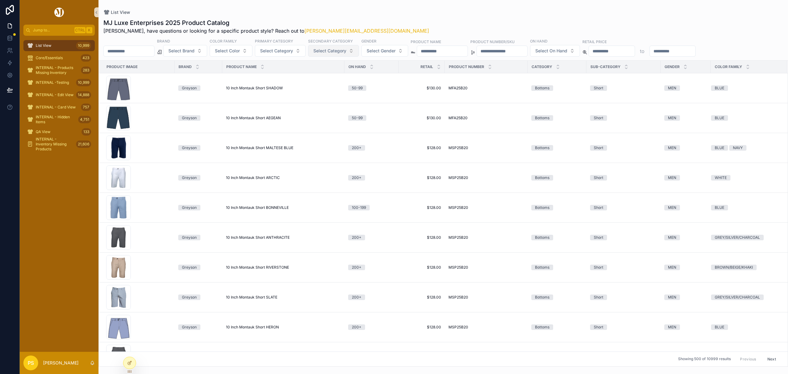
click at [140, 50] on input "scrollable content" at bounding box center [129, 51] width 51 height 9
paste input "**********"
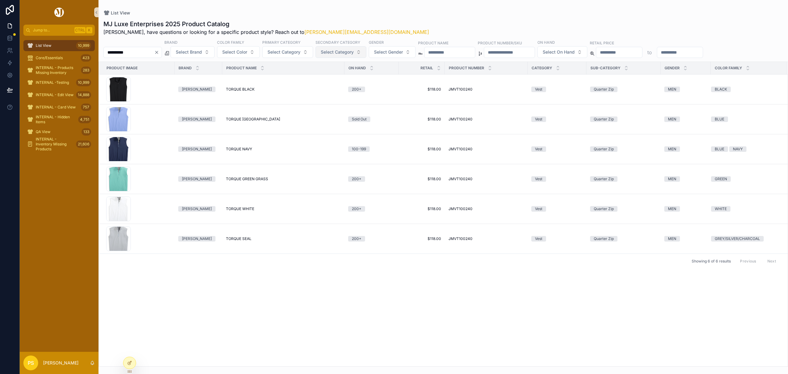
click at [146, 50] on input "**********" at bounding box center [129, 52] width 51 height 9
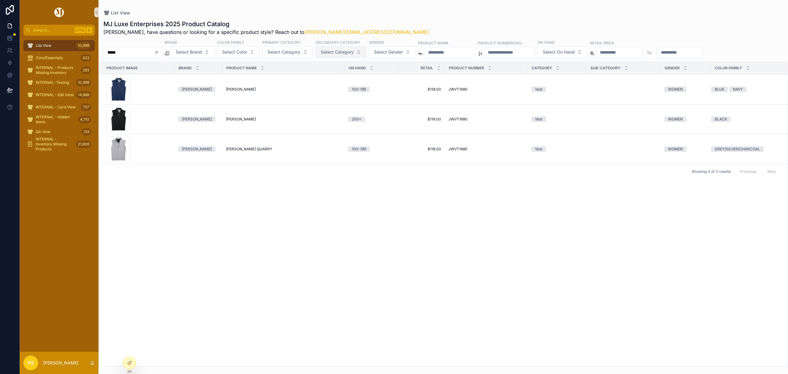
click at [130, 50] on input "*****" at bounding box center [129, 52] width 51 height 9
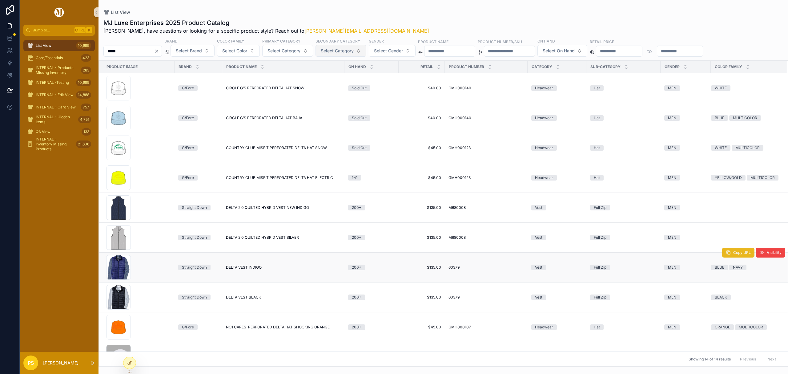
click at [726, 254] on icon "scrollable content" at bounding box center [728, 252] width 5 height 5
click at [129, 55] on input "*****" at bounding box center [129, 51] width 51 height 9
type input "******"
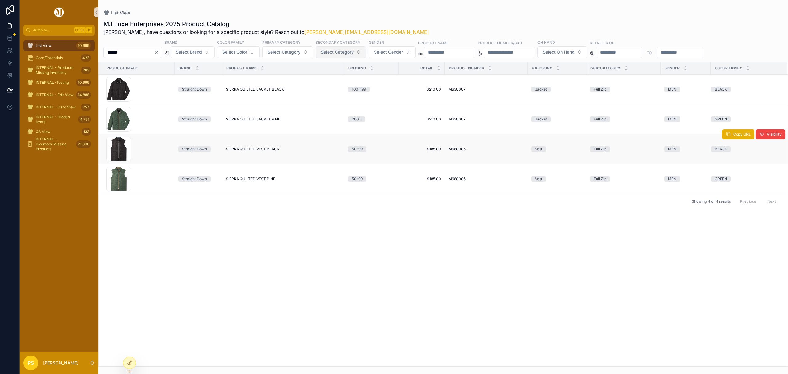
click at [250, 149] on span "SIERRA QUILTED VEST BLACK" at bounding box center [252, 149] width 53 height 5
drag, startPoint x: 61, startPoint y: 42, endPoint x: 107, endPoint y: 49, distance: 46.0
click at [61, 42] on div "List View 10,999" at bounding box center [59, 46] width 64 height 10
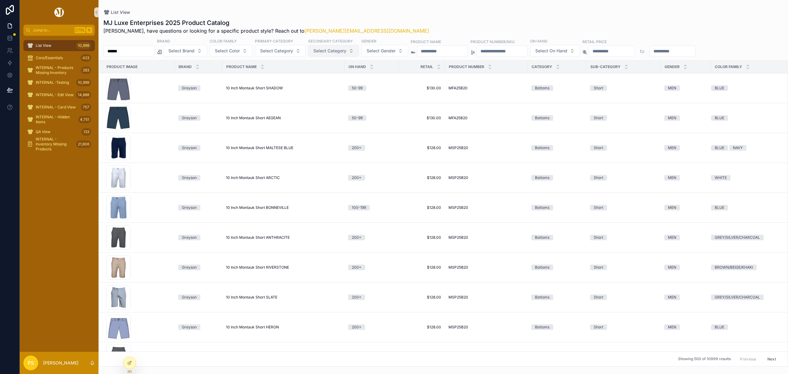
click at [150, 54] on input "******" at bounding box center [129, 51] width 51 height 9
click at [195, 50] on span "Select Brand" at bounding box center [181, 51] width 26 height 6
click at [187, 145] on div "Southern Tide" at bounding box center [201, 145] width 74 height 10
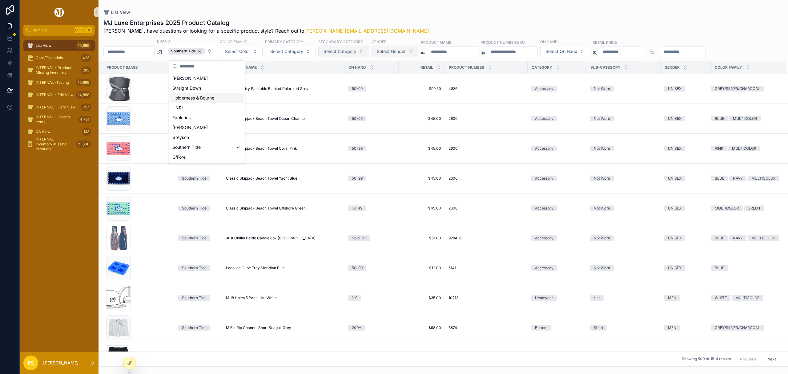
click at [406, 53] on span "Select Gender" at bounding box center [391, 51] width 29 height 6
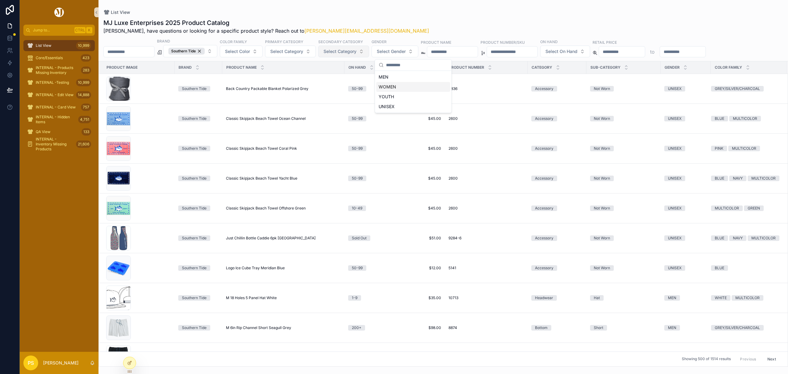
click at [386, 87] on div "WOMEN" at bounding box center [413, 87] width 74 height 10
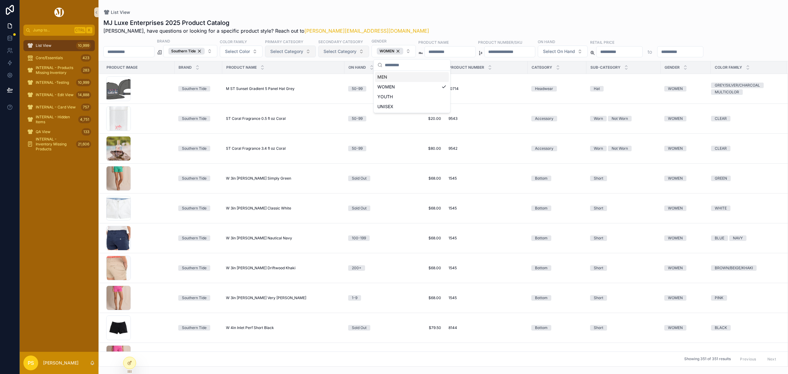
click at [286, 53] on button "Select Category" at bounding box center [290, 52] width 51 height 12
click at [283, 126] on div "Vest" at bounding box center [308, 128] width 74 height 10
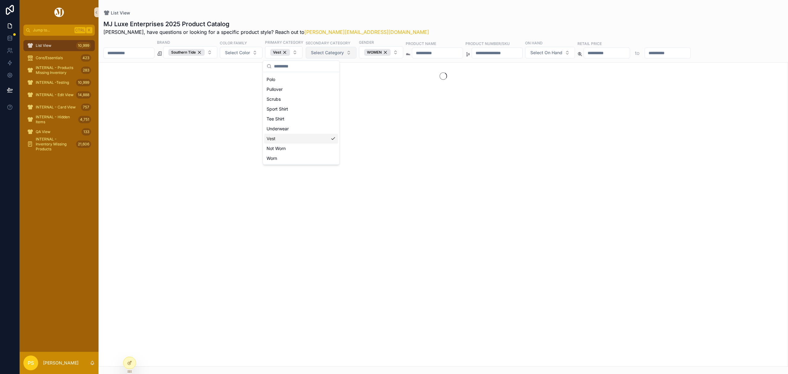
scroll to position [78, 0]
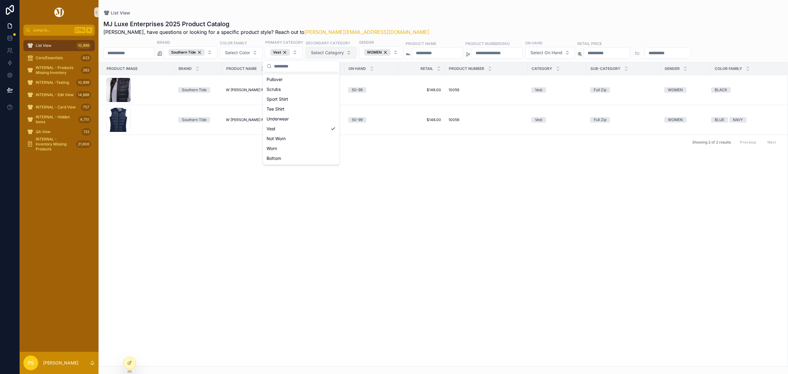
click at [357, 13] on div "List View" at bounding box center [443, 13] width 680 height 6
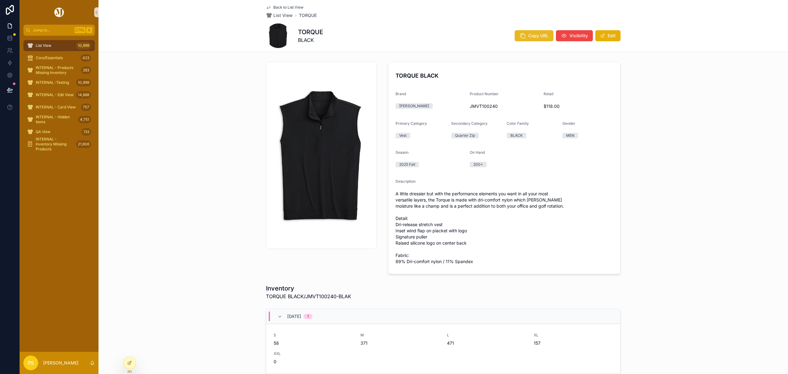
click at [531, 36] on span "Copy URL" at bounding box center [538, 36] width 20 height 6
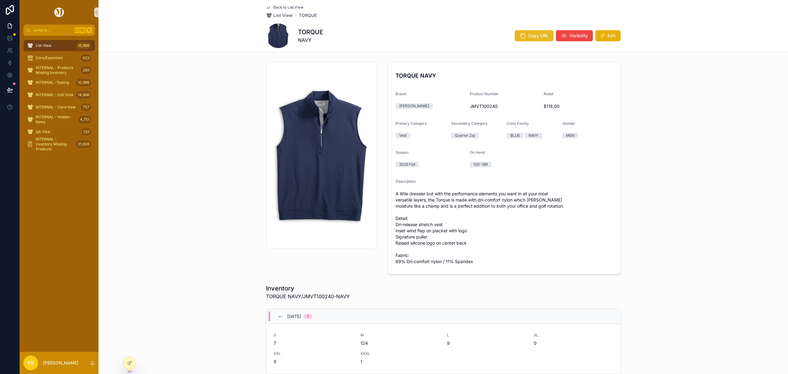
click at [525, 36] on button "Copy URL" at bounding box center [534, 35] width 39 height 11
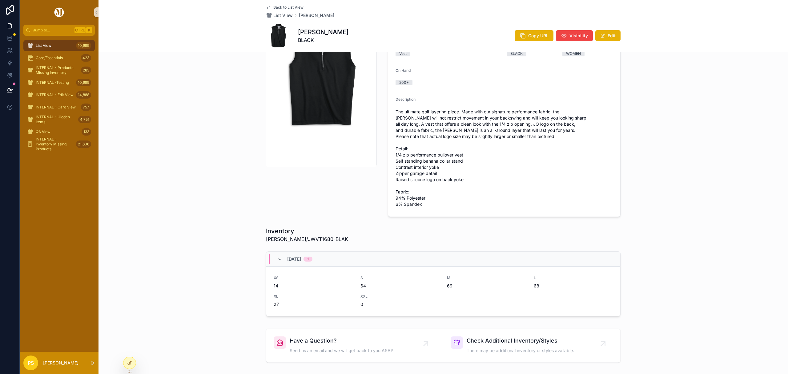
scroll to position [41, 0]
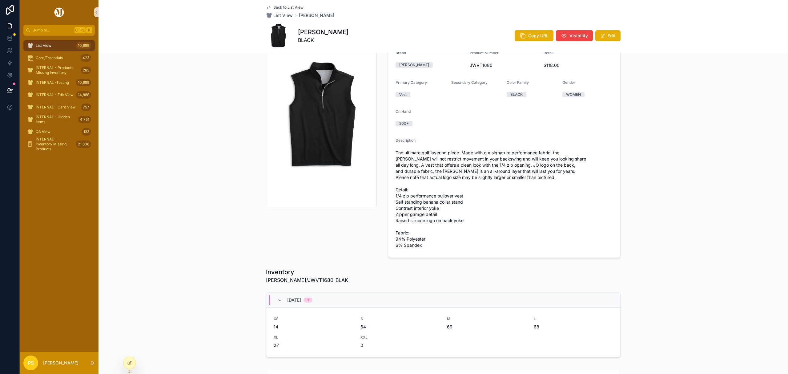
click at [59, 45] on div "List View 10,999" at bounding box center [59, 46] width 64 height 10
